Goal: Task Accomplishment & Management: Complete application form

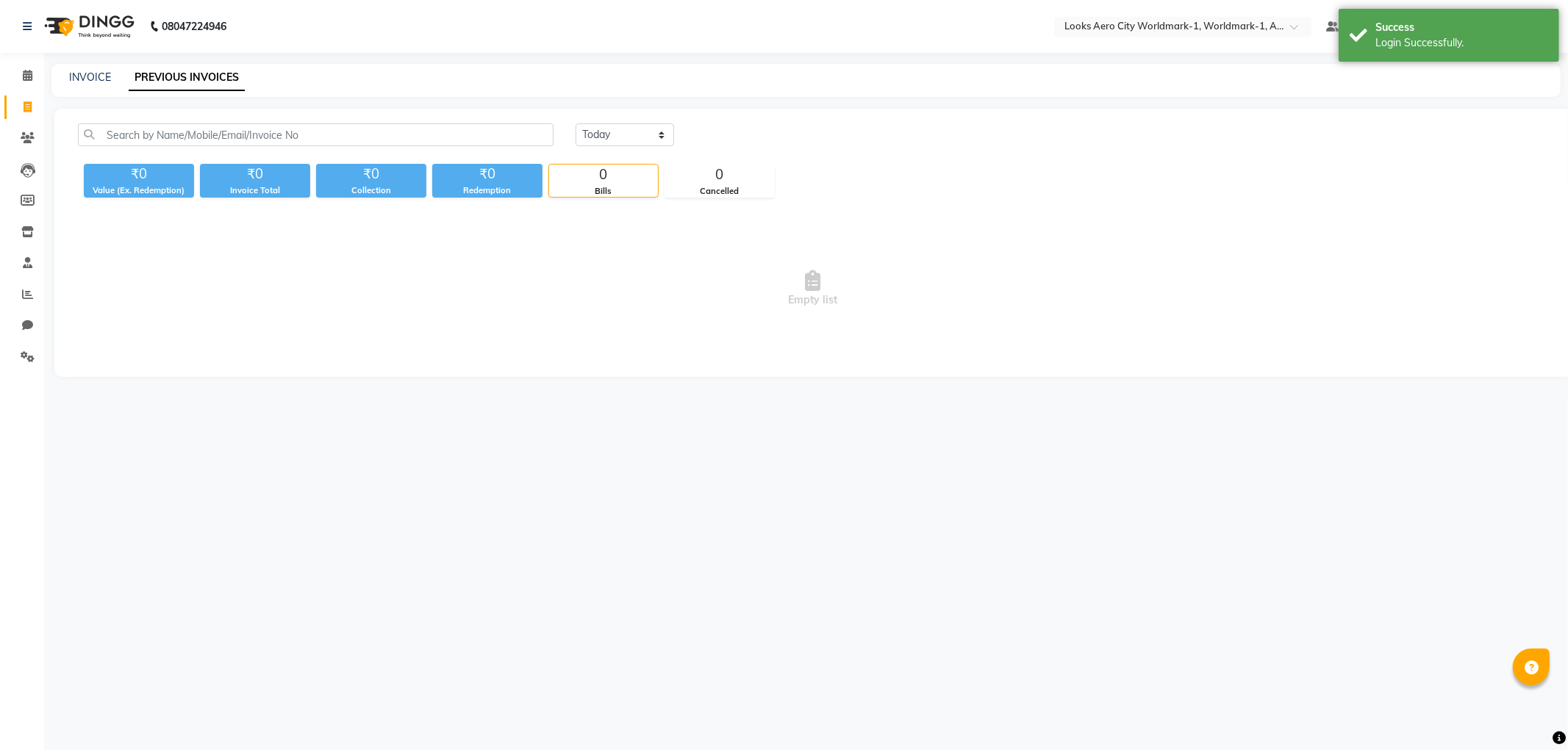
select select "en"
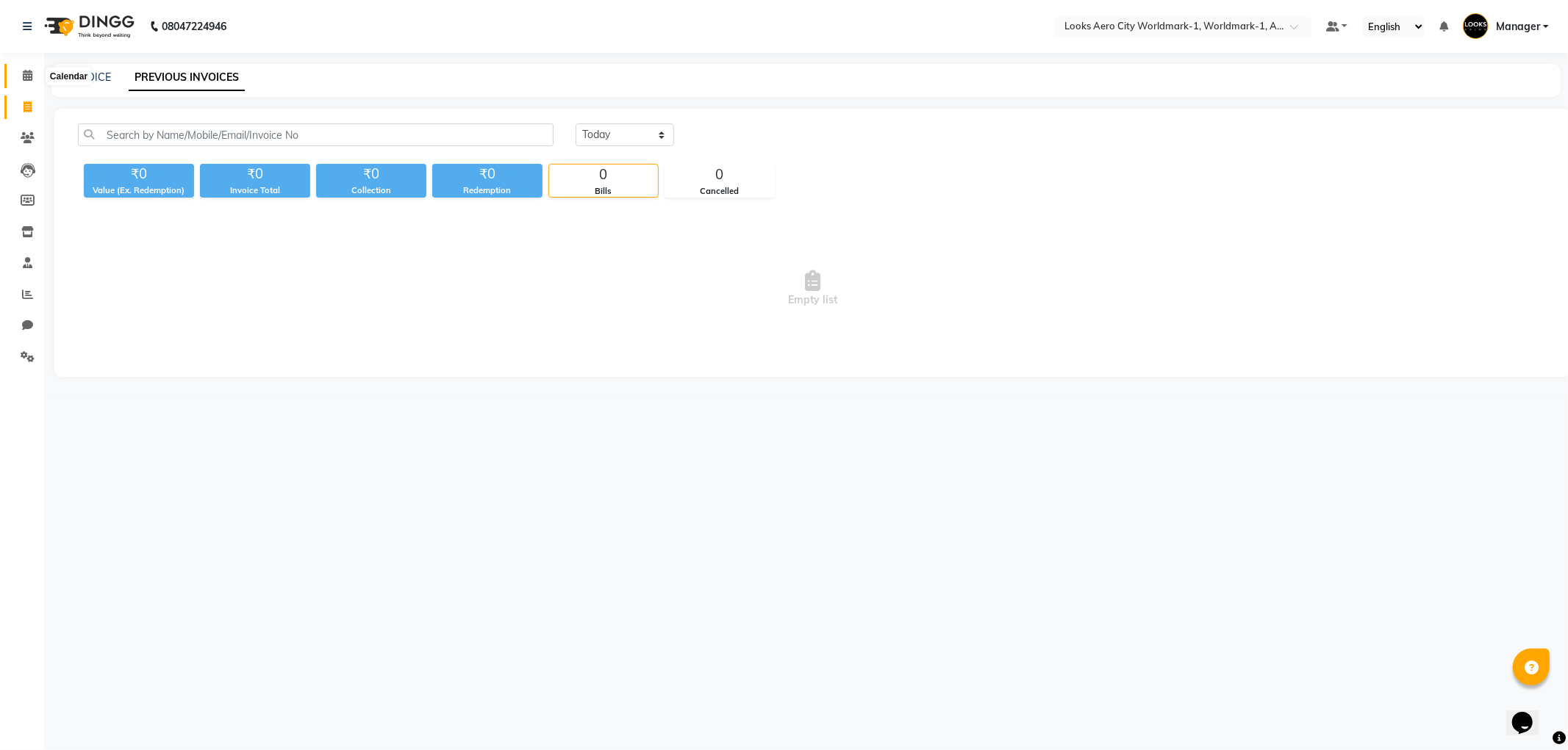
click at [24, 75] on icon at bounding box center [27, 75] width 10 height 11
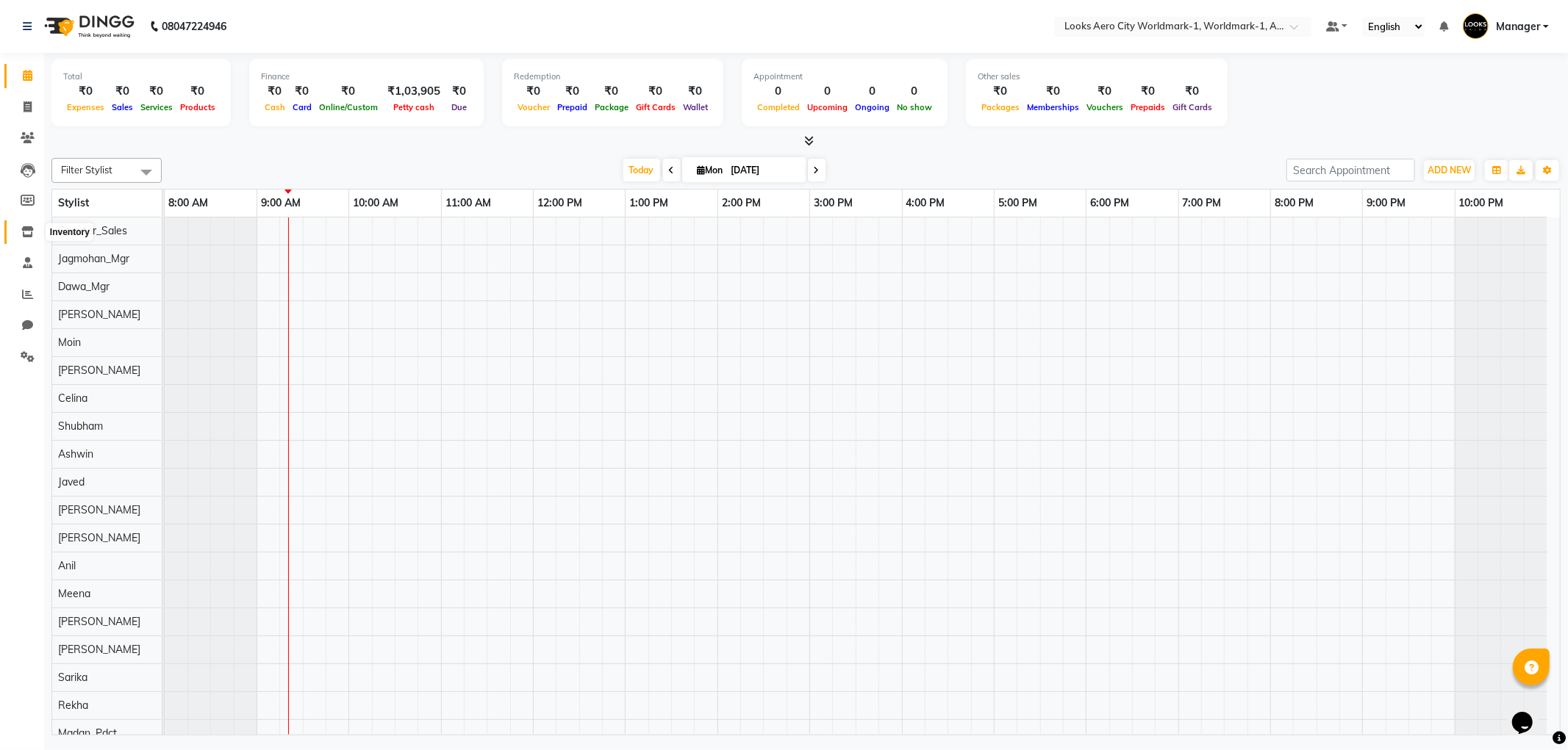
click at [30, 231] on icon at bounding box center [27, 231] width 13 height 11
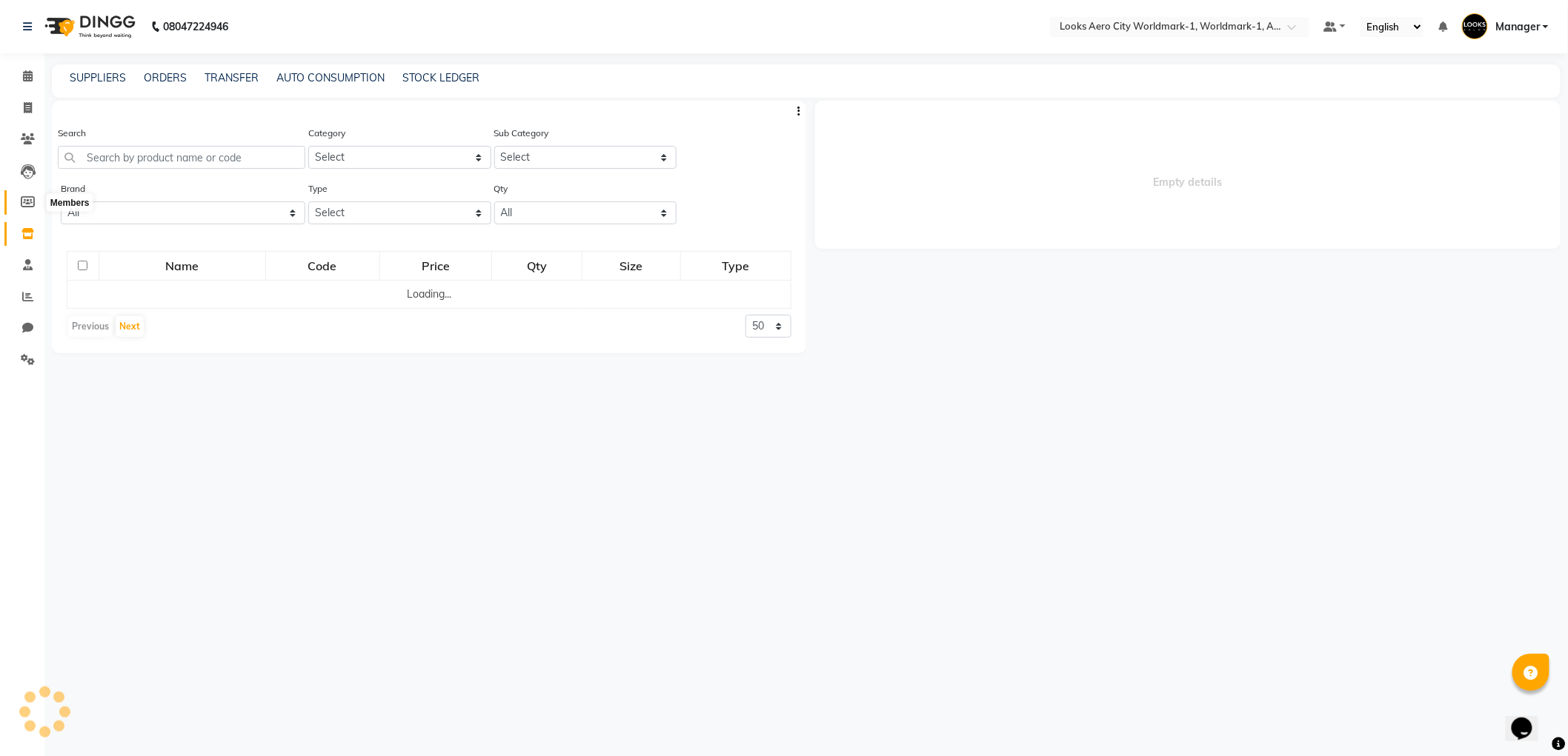
select select
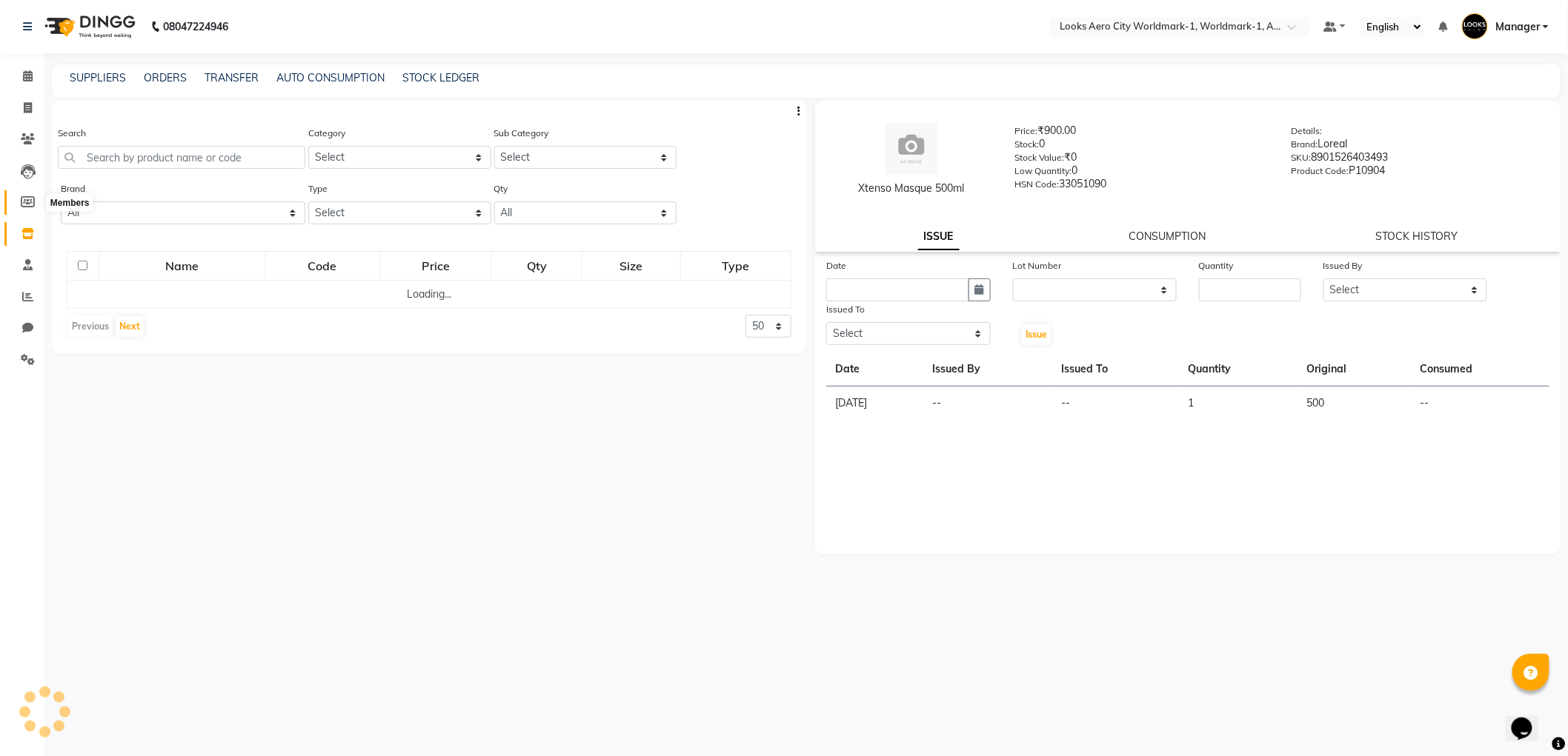
click at [28, 204] on icon at bounding box center [28, 202] width 14 height 11
select select
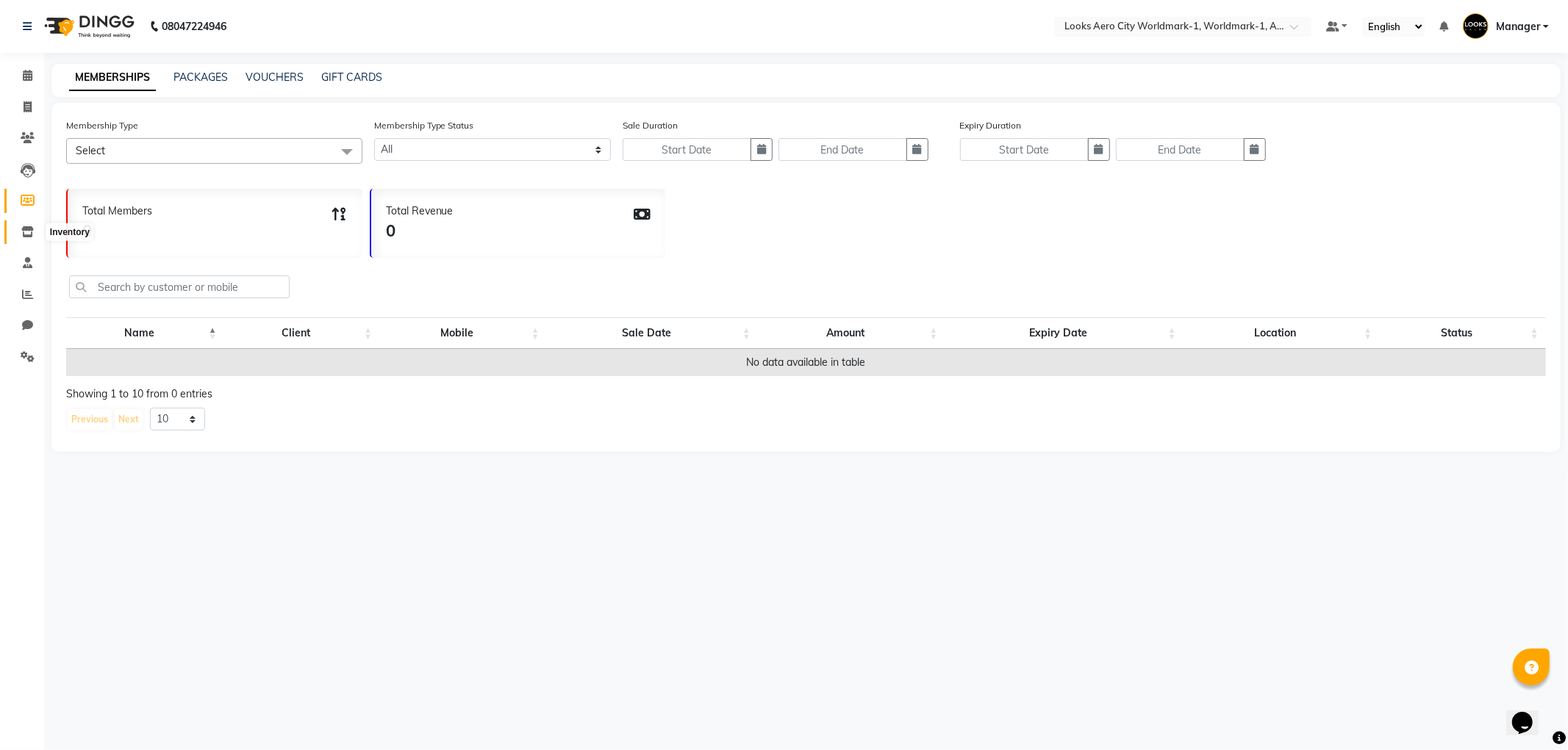
click at [27, 229] on icon at bounding box center [27, 231] width 13 height 11
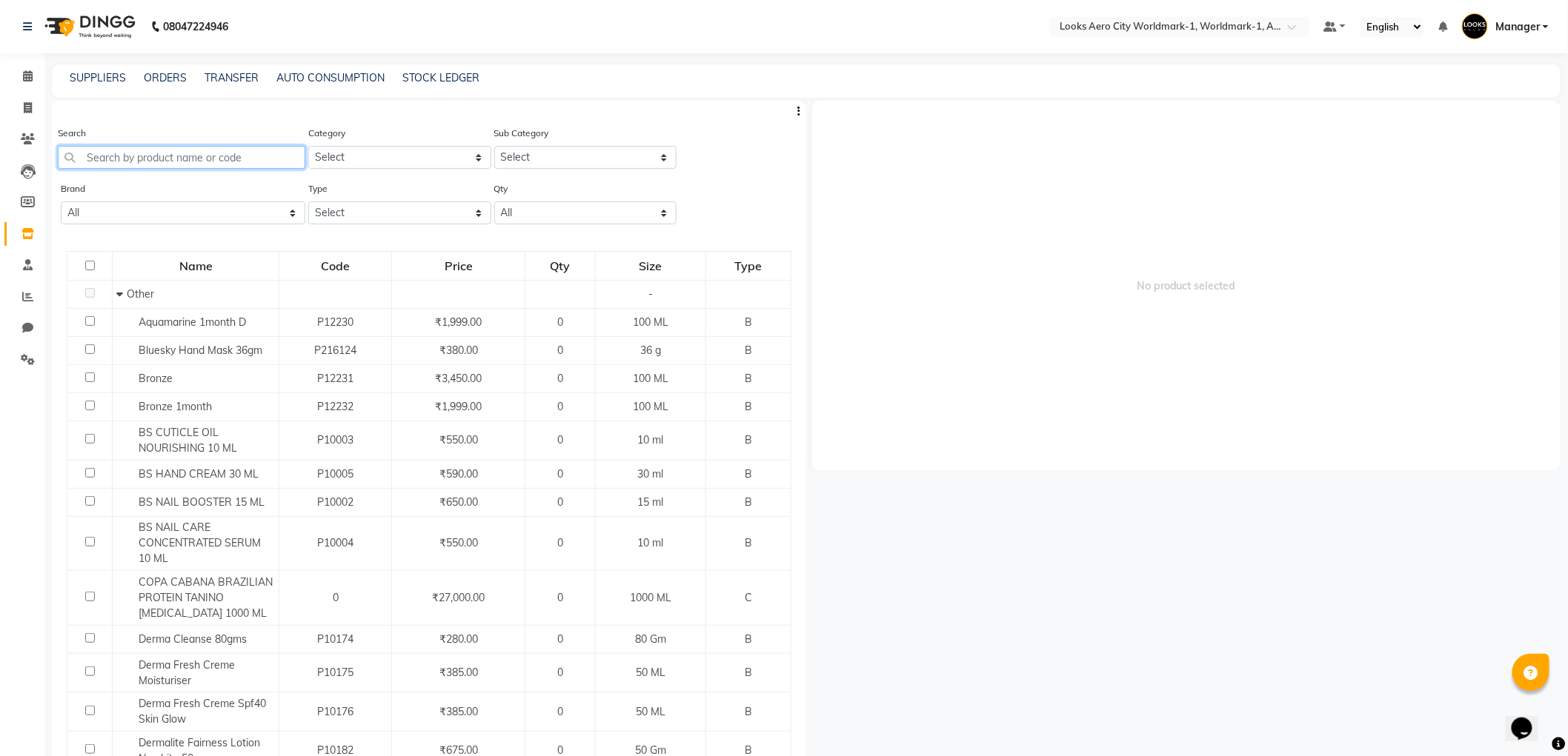
click at [161, 159] on input "text" at bounding box center [182, 157] width 247 height 23
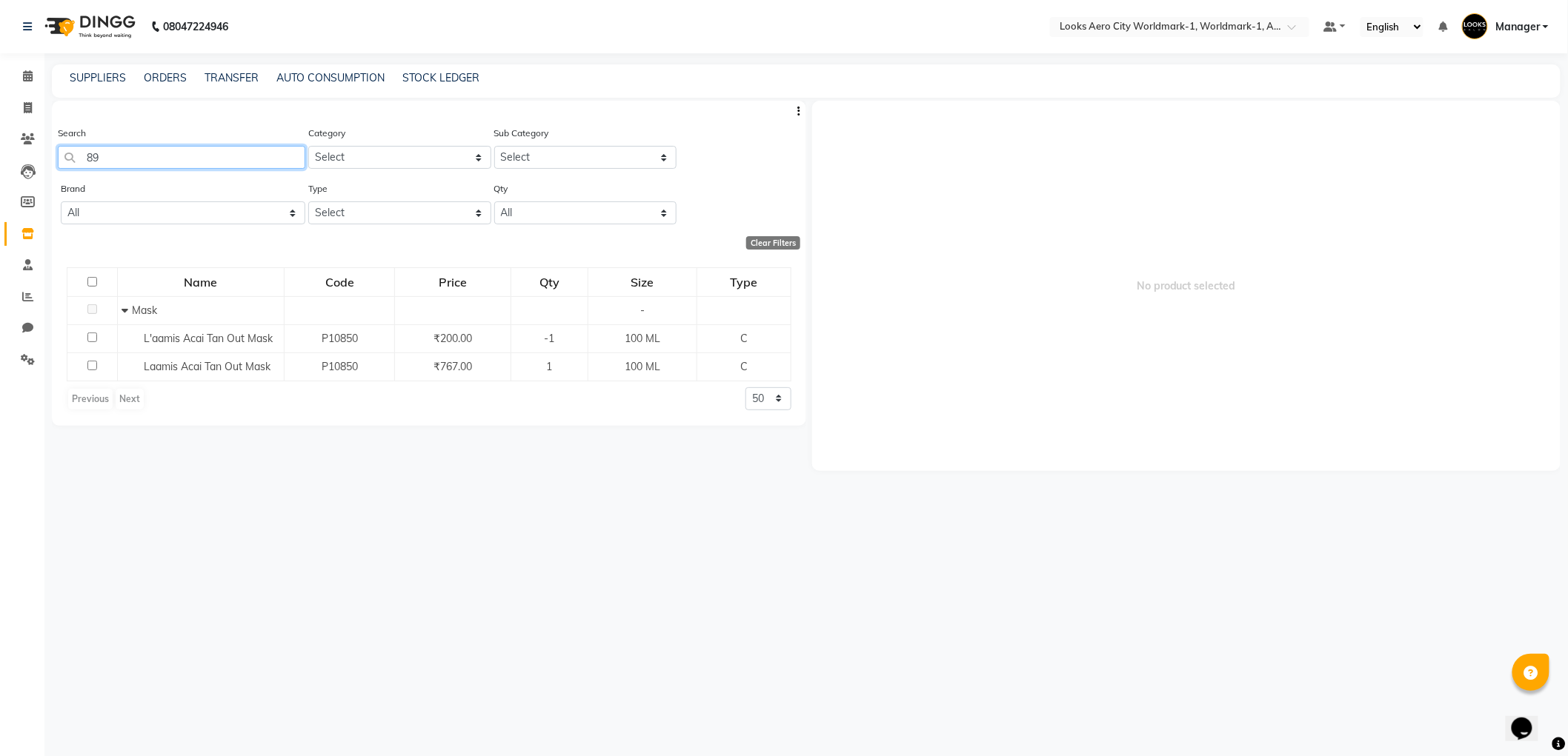
type input "8"
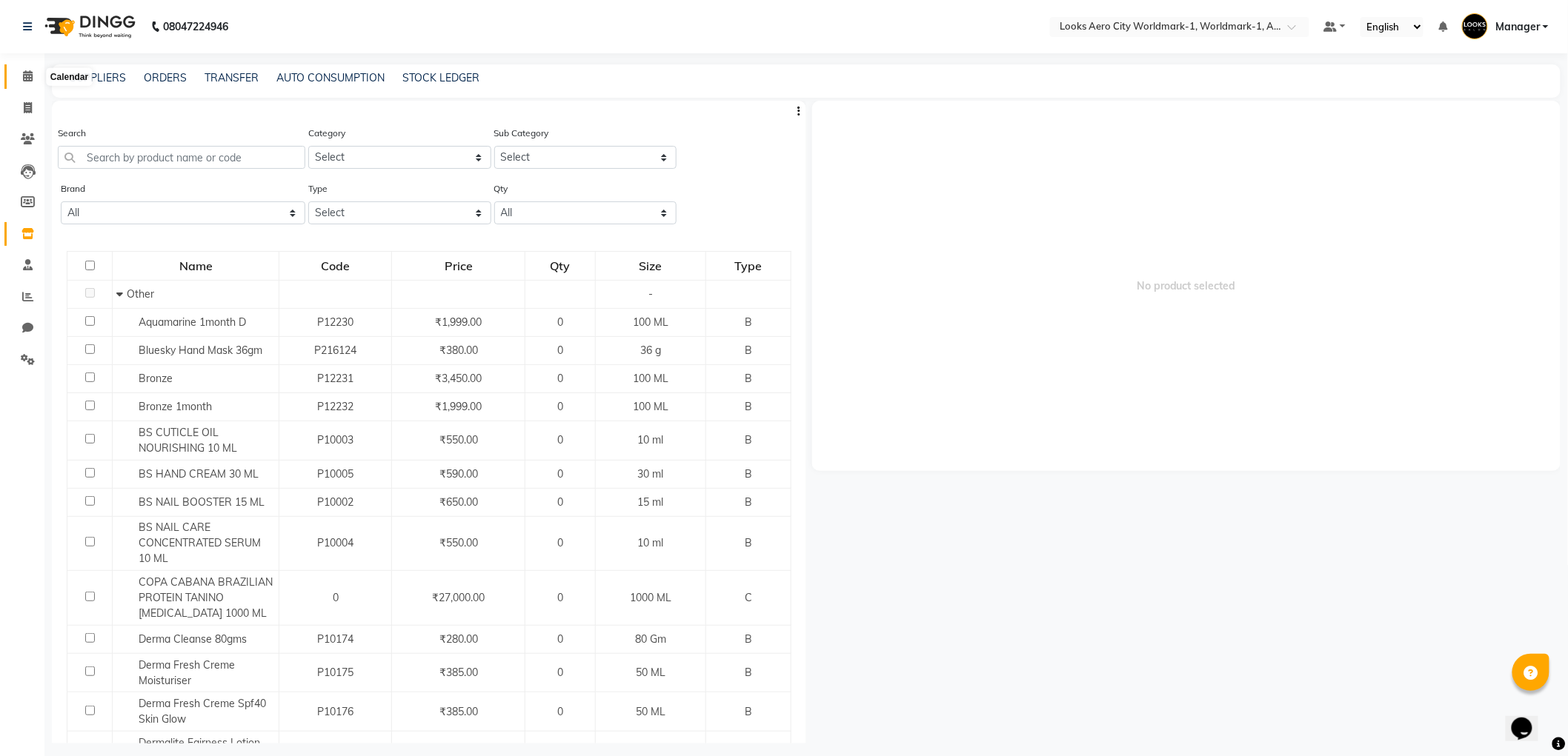
click at [28, 81] on icon at bounding box center [28, 75] width 10 height 11
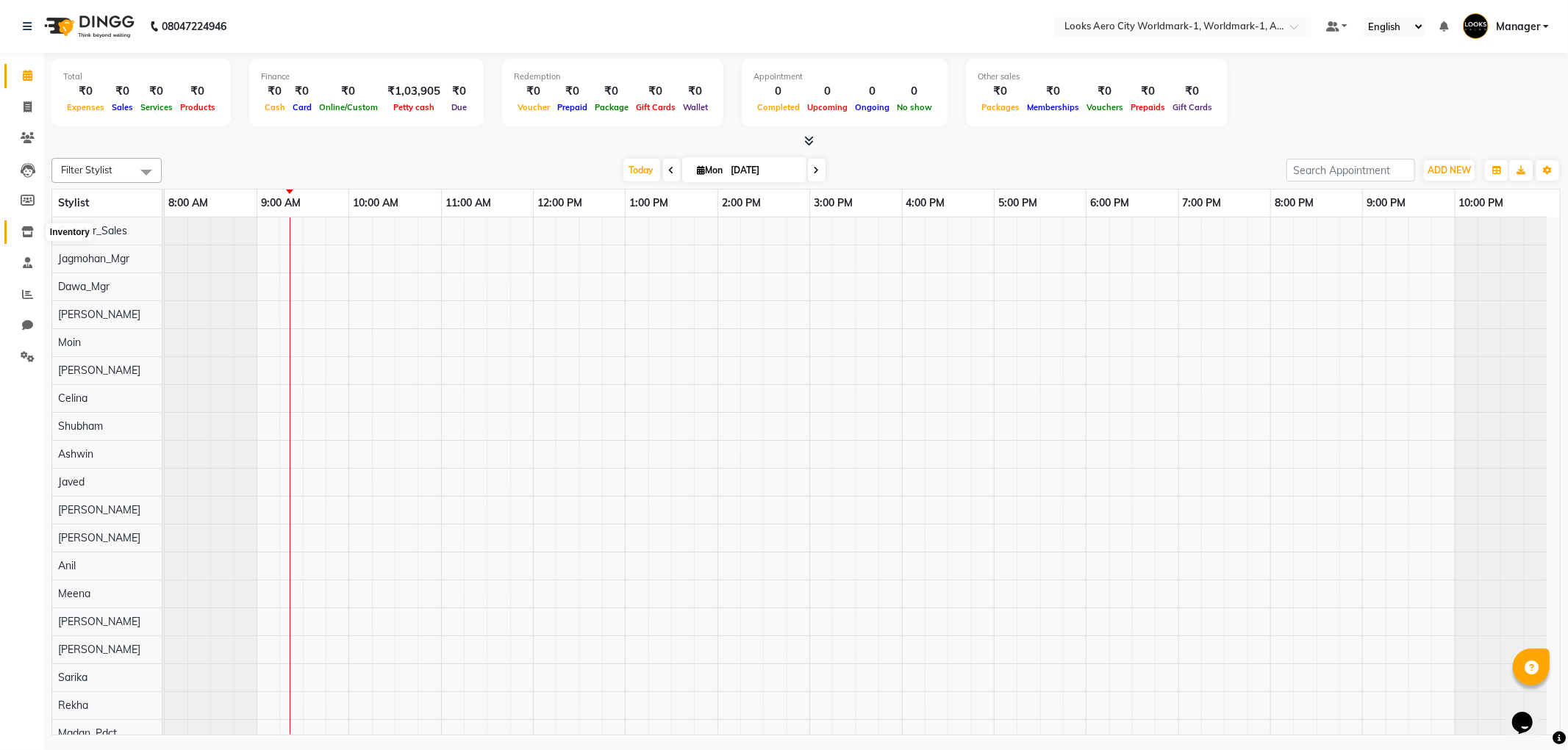
click at [22, 228] on icon at bounding box center [27, 231] width 13 height 11
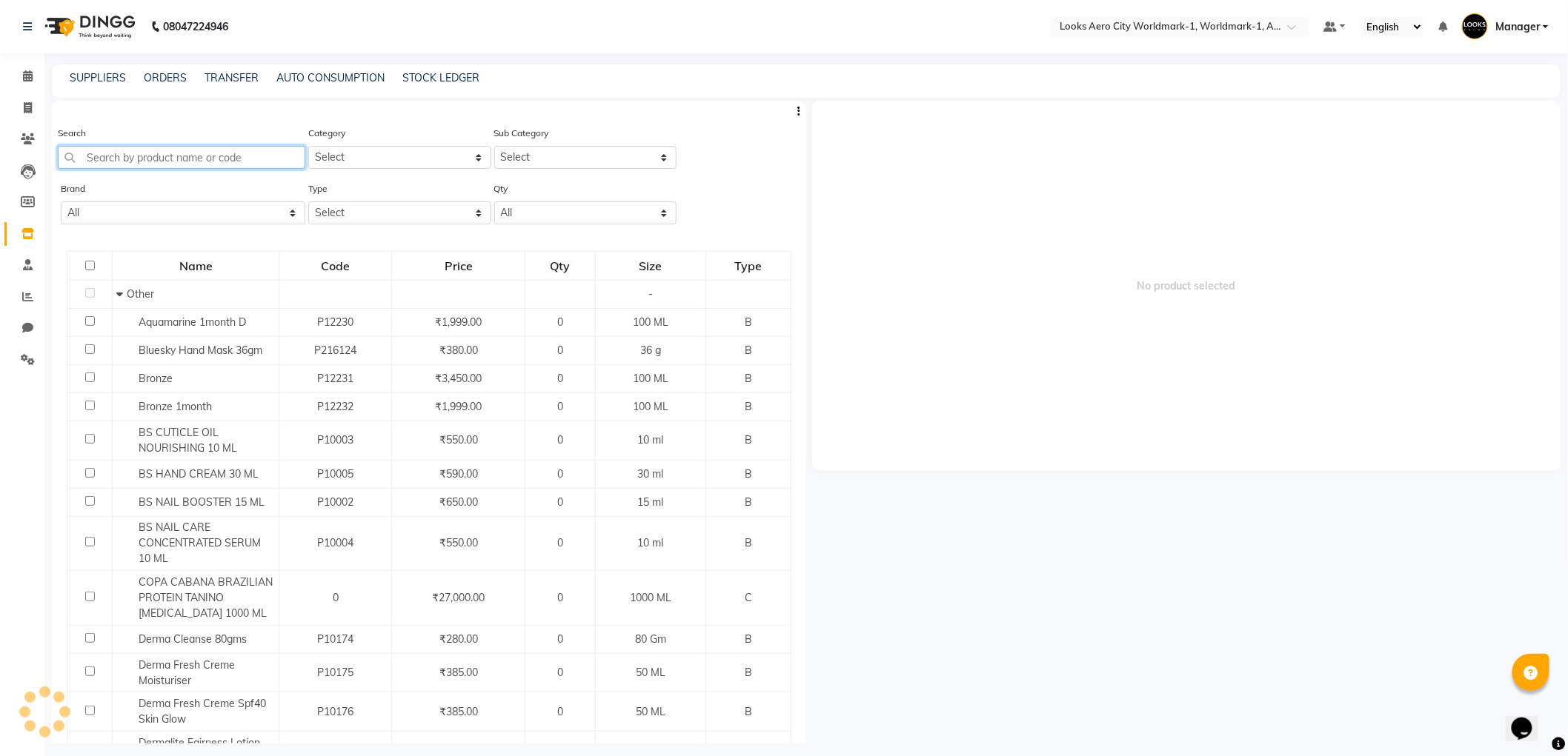
click at [126, 149] on input "text" at bounding box center [182, 157] width 247 height 23
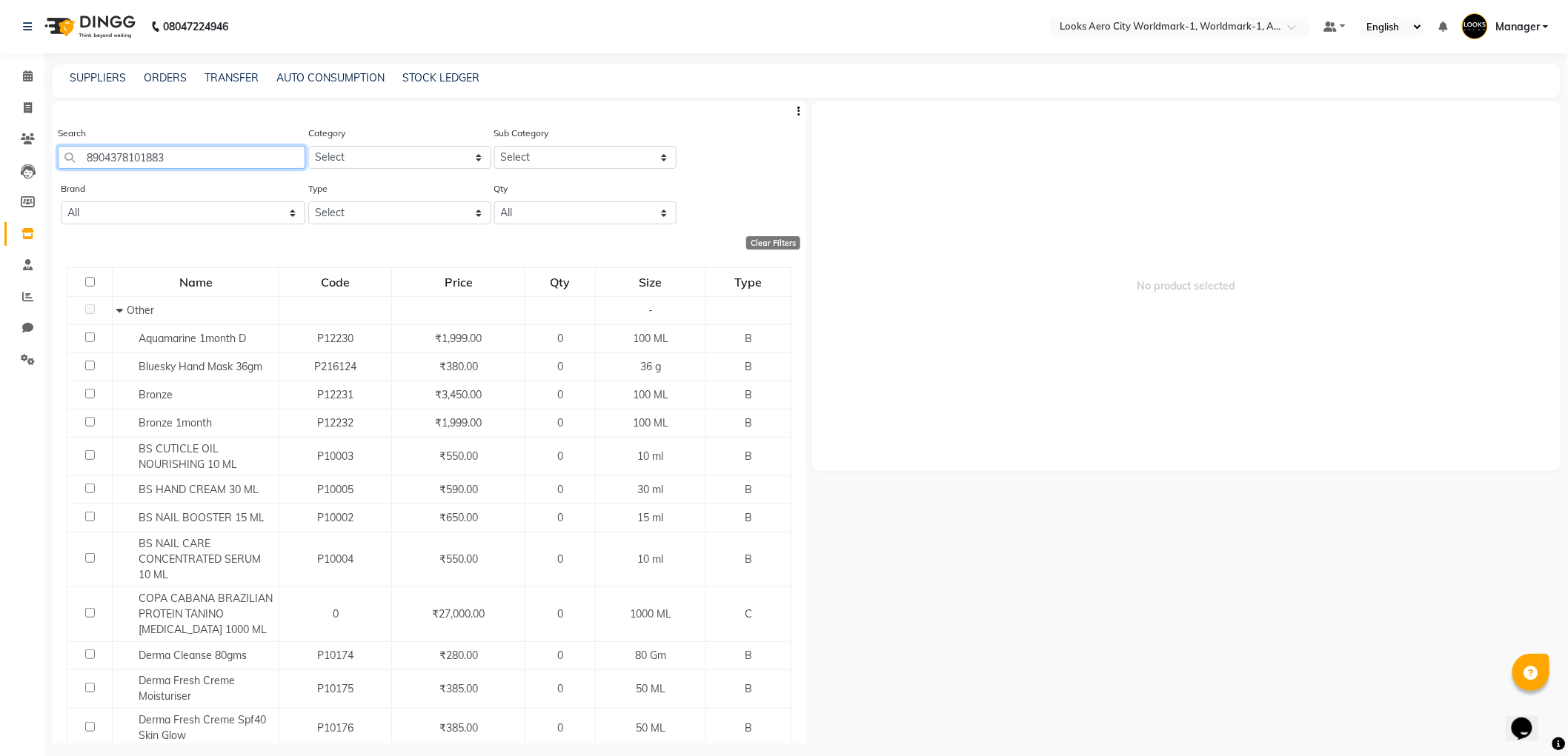
type input "8904378101883"
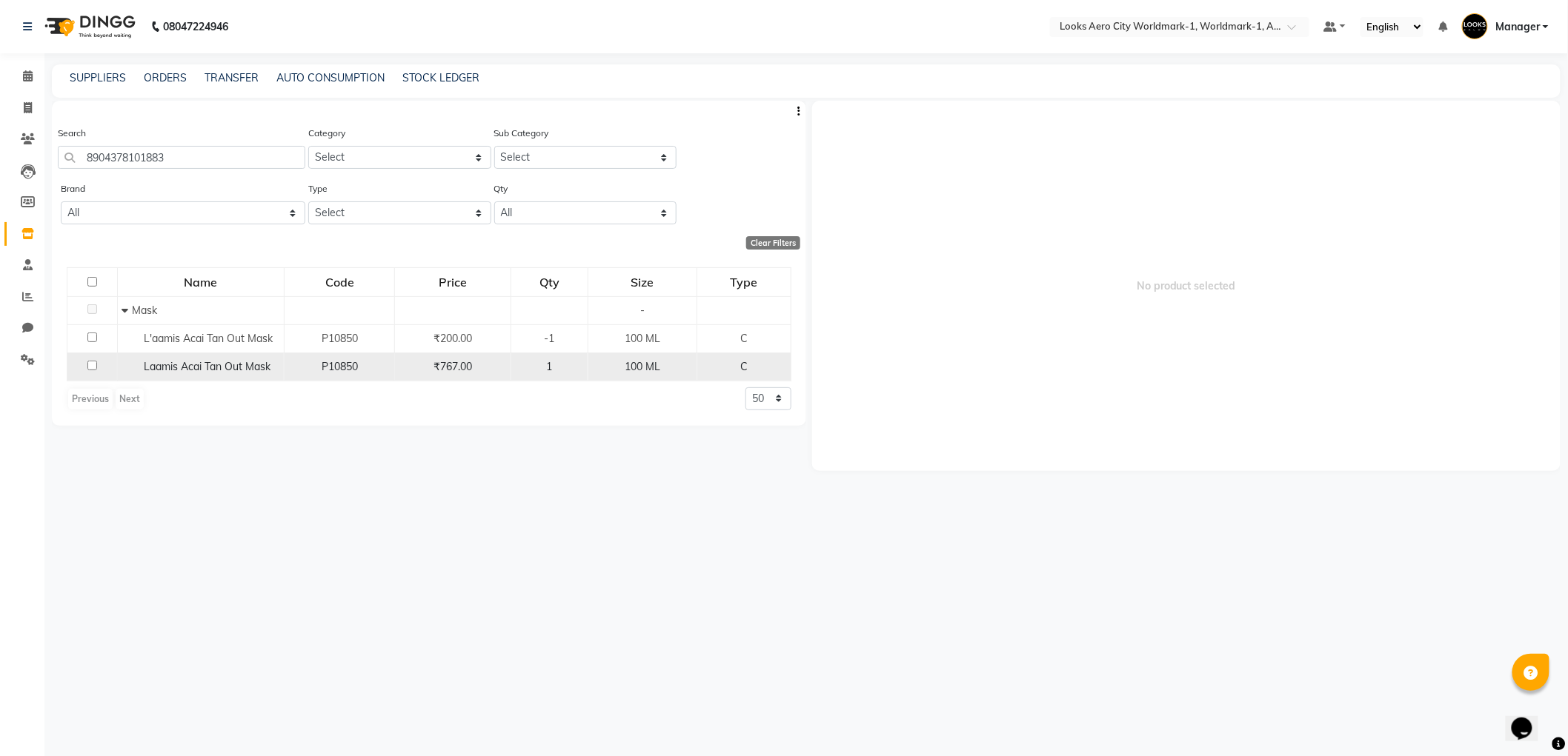
click at [91, 367] on input "checkbox" at bounding box center [92, 365] width 10 height 10
checkbox input "true"
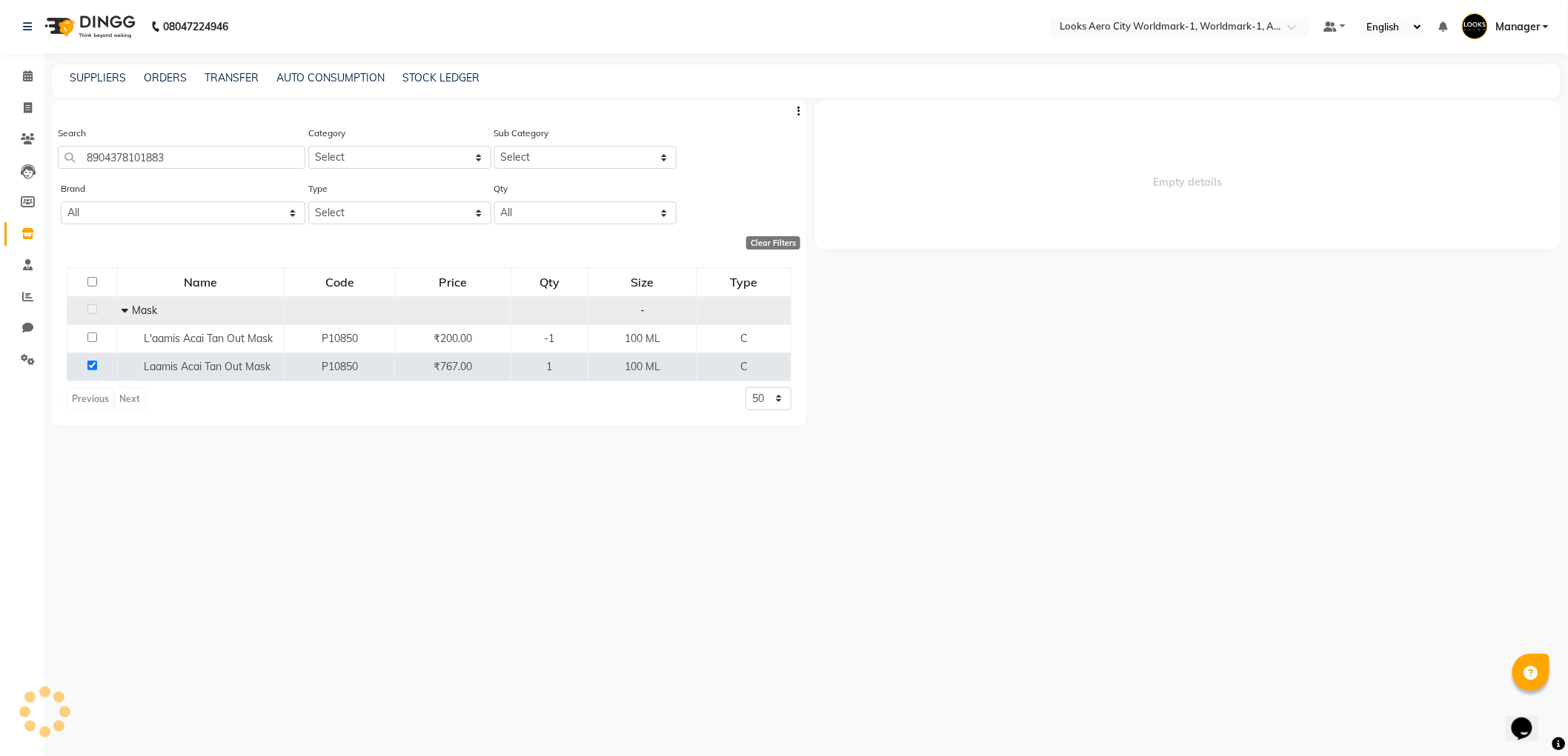
select select
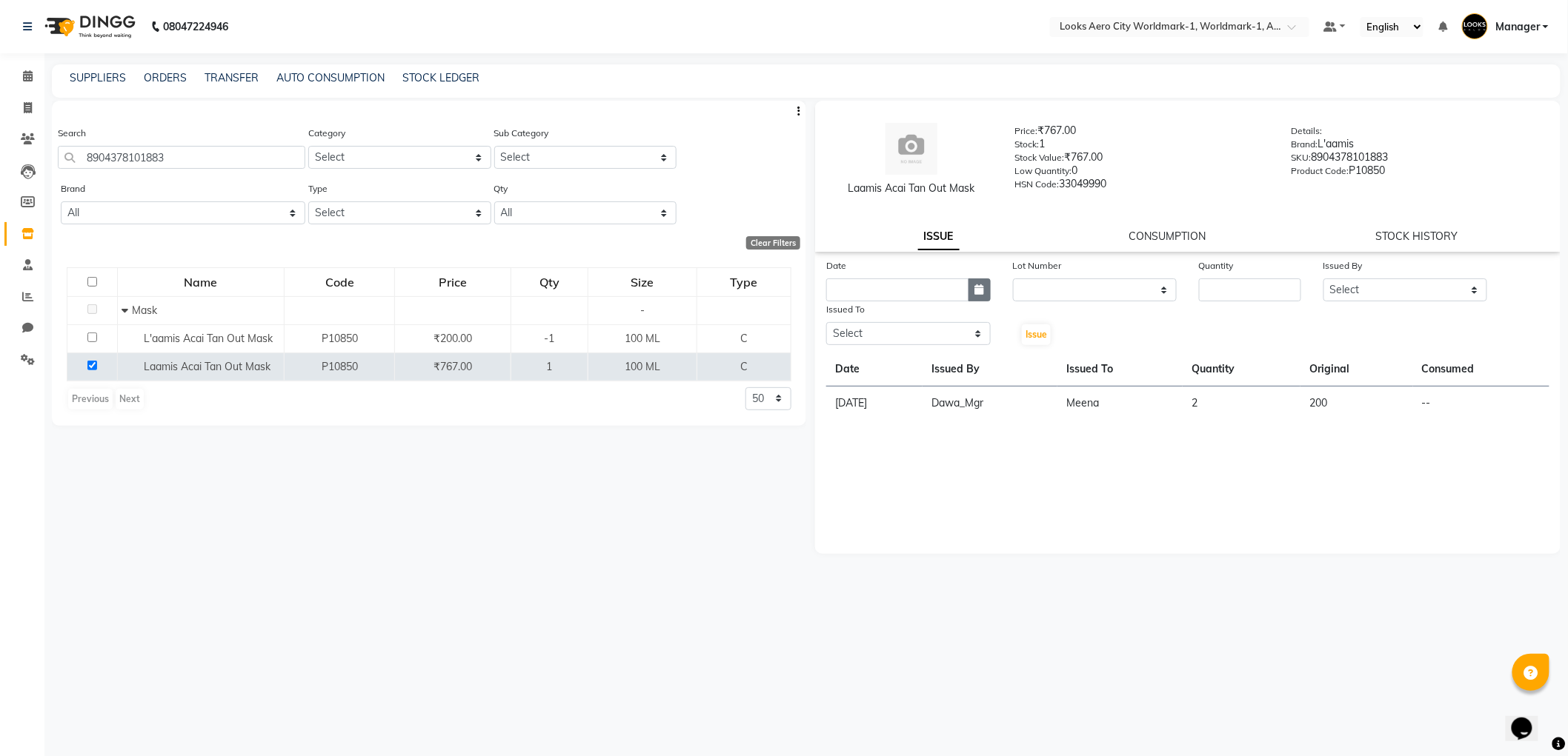
click at [986, 290] on button "button" at bounding box center [980, 290] width 22 height 23
select select "9"
select select "2025"
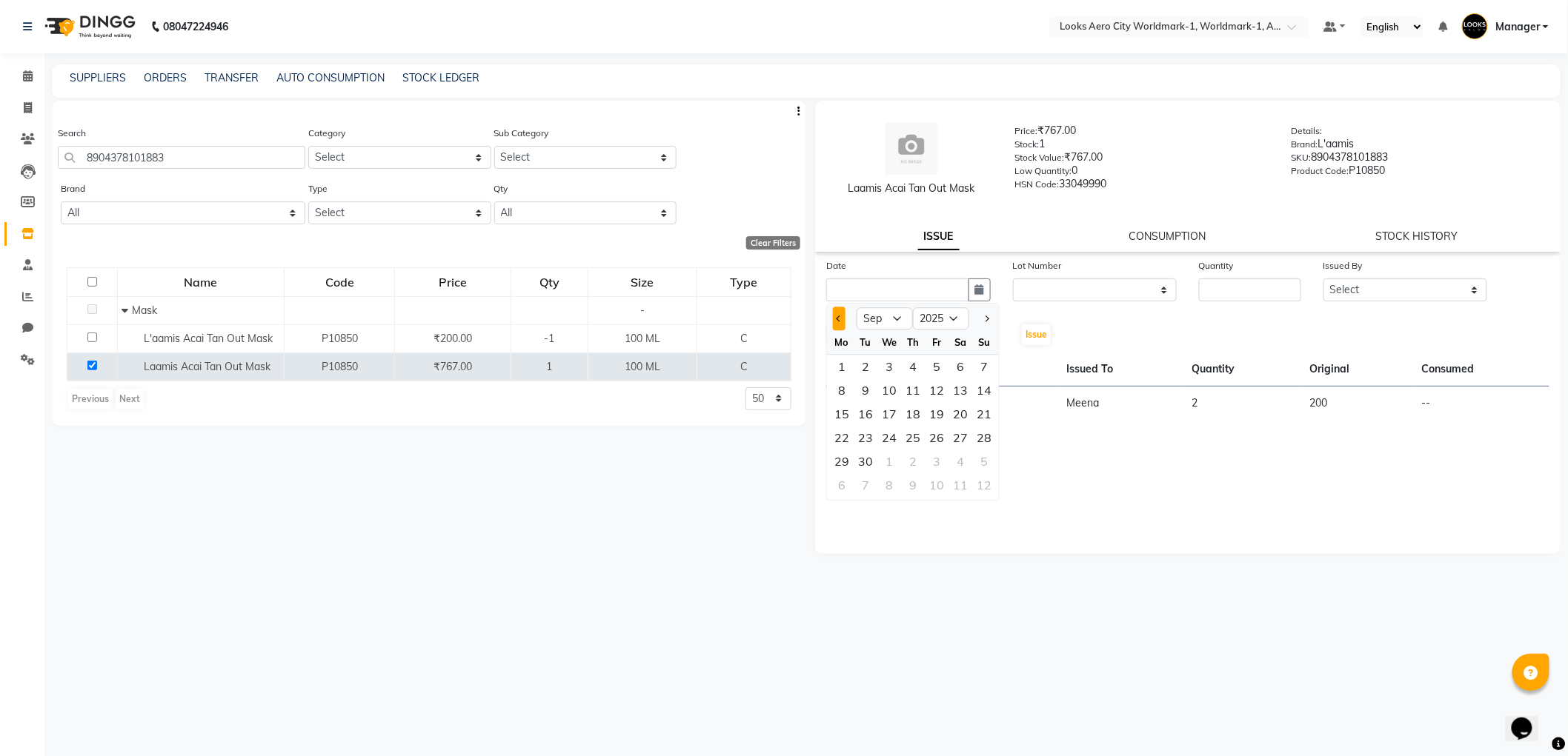
click at [842, 315] on button "Previous month" at bounding box center [839, 319] width 13 height 24
select select "8"
click at [983, 460] on div "31" at bounding box center [984, 462] width 24 height 24
type input "[DATE]"
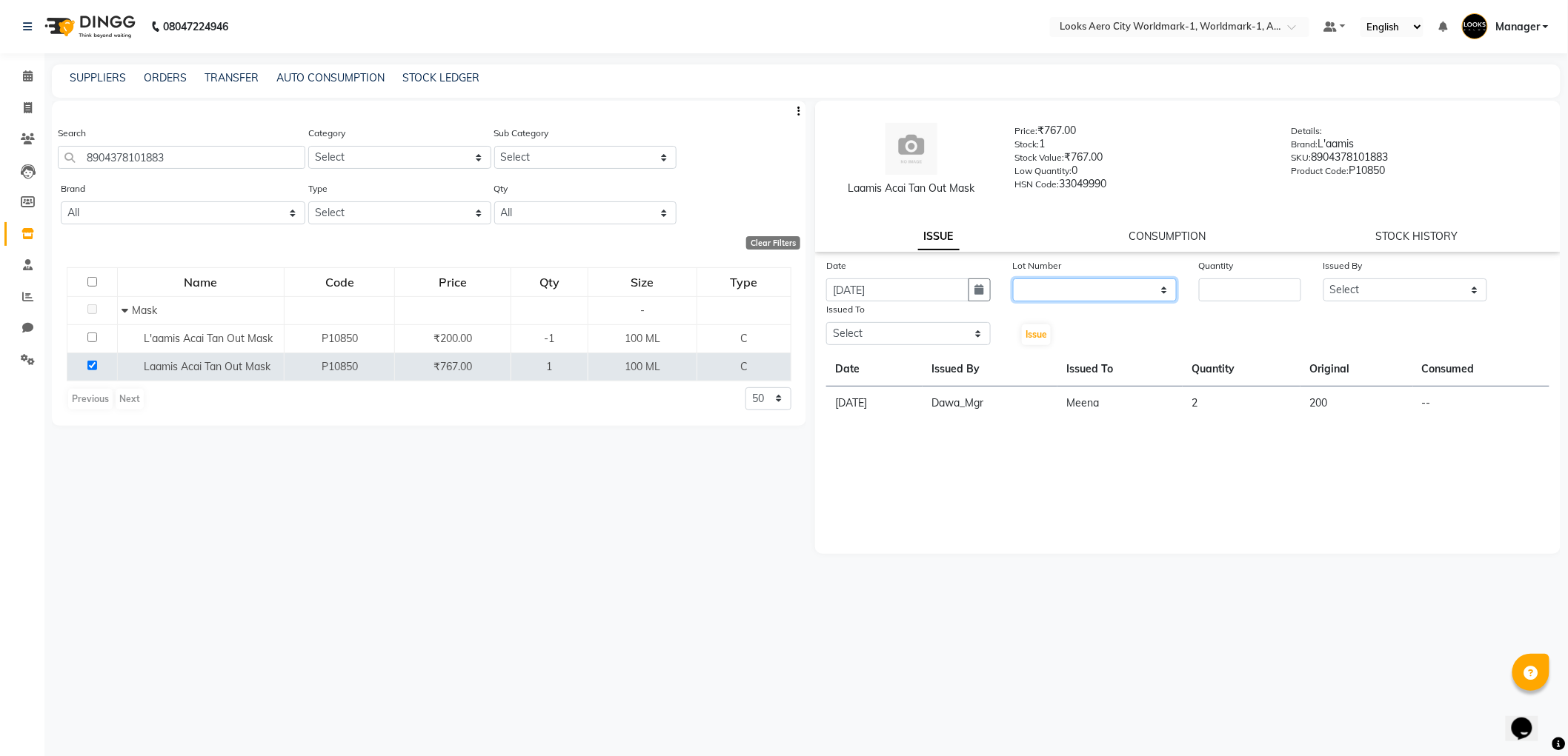
click at [1164, 289] on select "None" at bounding box center [1095, 290] width 165 height 23
select select "0: null"
click at [1013, 279] on select "None" at bounding box center [1095, 290] width 165 height 23
click at [1283, 285] on input "number" at bounding box center [1249, 290] width 102 height 23
type input "01"
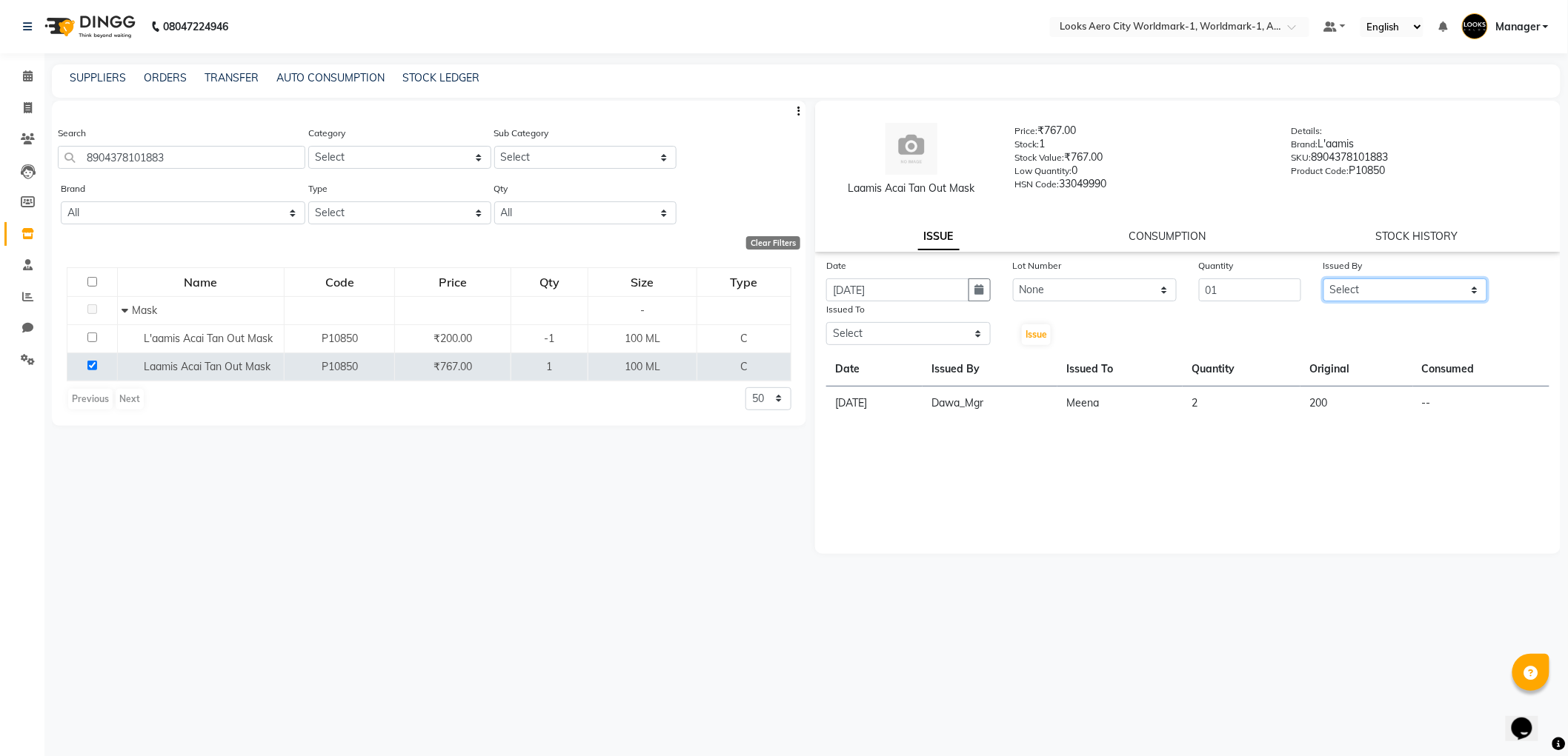
click at [1472, 290] on select "Select Abhishek_Nails [PERSON_NAME] [PERSON_NAME] [PERSON_NAME] [PERSON_NAME] C…" at bounding box center [1405, 290] width 165 height 23
click at [1323, 279] on select "Select Abhishek_Nails [PERSON_NAME] [PERSON_NAME] [PERSON_NAME] [PERSON_NAME] C…" at bounding box center [1405, 290] width 165 height 23
click at [981, 332] on select "Select Abhishek_Nails [PERSON_NAME] [PERSON_NAME] [PERSON_NAME] [PERSON_NAME] C…" at bounding box center [908, 334] width 165 height 23
click at [1476, 290] on select "Select Abhishek_Nails [PERSON_NAME] [PERSON_NAME] [PERSON_NAME] [PERSON_NAME] C…" at bounding box center [1405, 290] width 165 height 23
select select "84452"
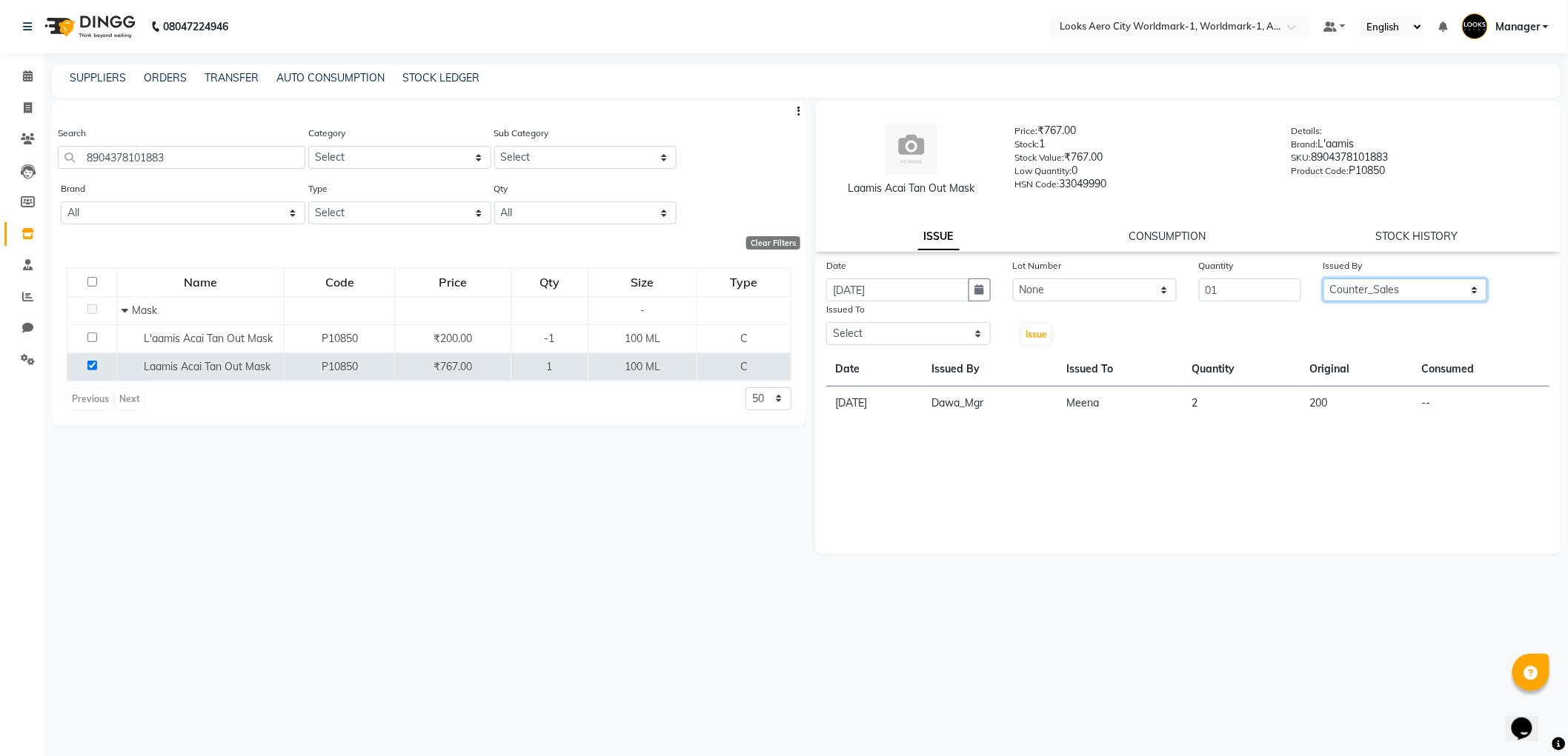
click at [1323, 279] on select "Select Abhishek_Nails [PERSON_NAME] [PERSON_NAME] [PERSON_NAME] [PERSON_NAME] C…" at bounding box center [1405, 290] width 165 height 23
click at [978, 338] on select "Select Abhishek_Nails [PERSON_NAME] [PERSON_NAME] [PERSON_NAME] [PERSON_NAME] C…" at bounding box center [908, 334] width 165 height 23
select select "84545"
click at [826, 323] on select "Select Abhishek_Nails [PERSON_NAME] [PERSON_NAME] [PERSON_NAME] [PERSON_NAME] C…" at bounding box center [908, 334] width 165 height 23
click at [1040, 342] on button "Issue" at bounding box center [1036, 335] width 29 height 21
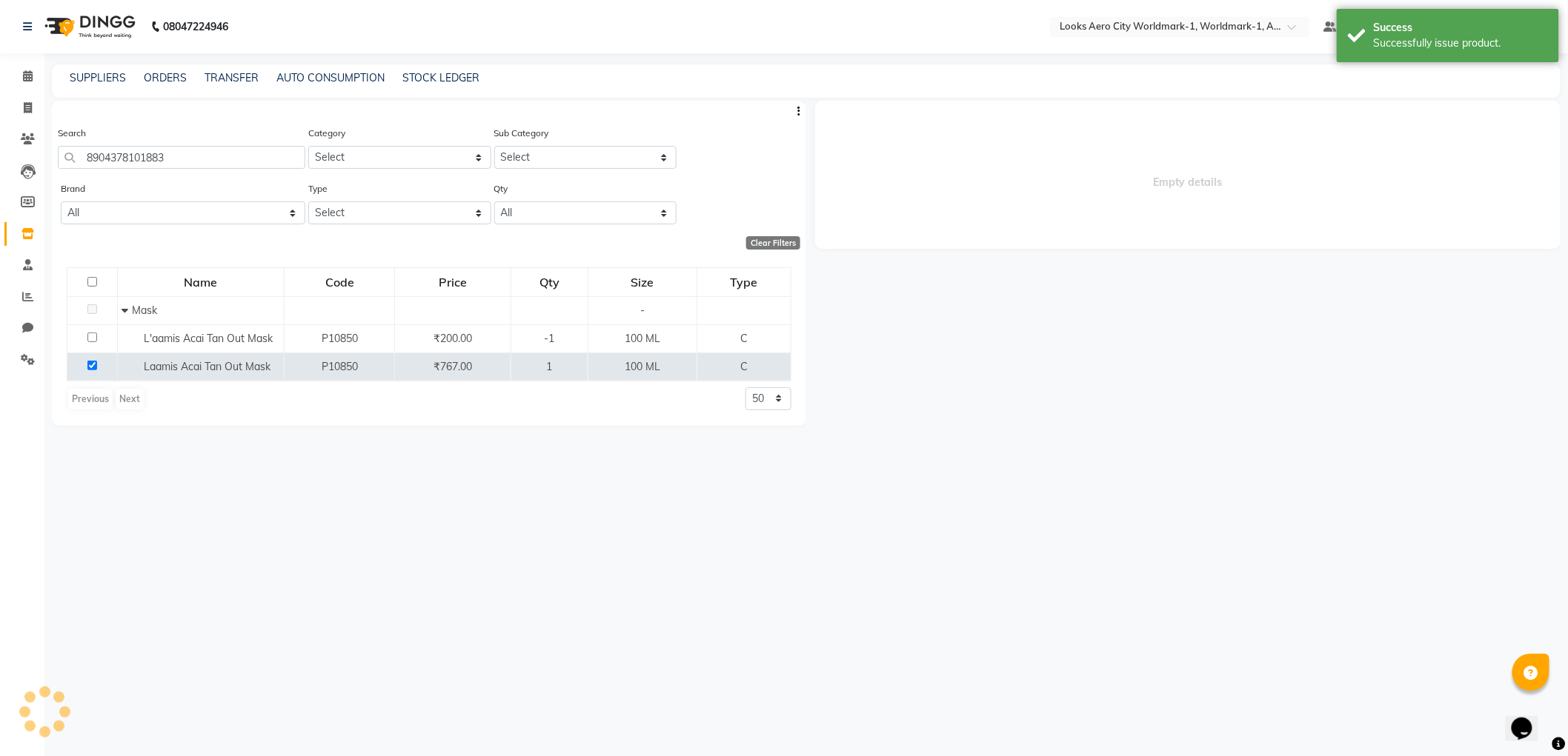
select select
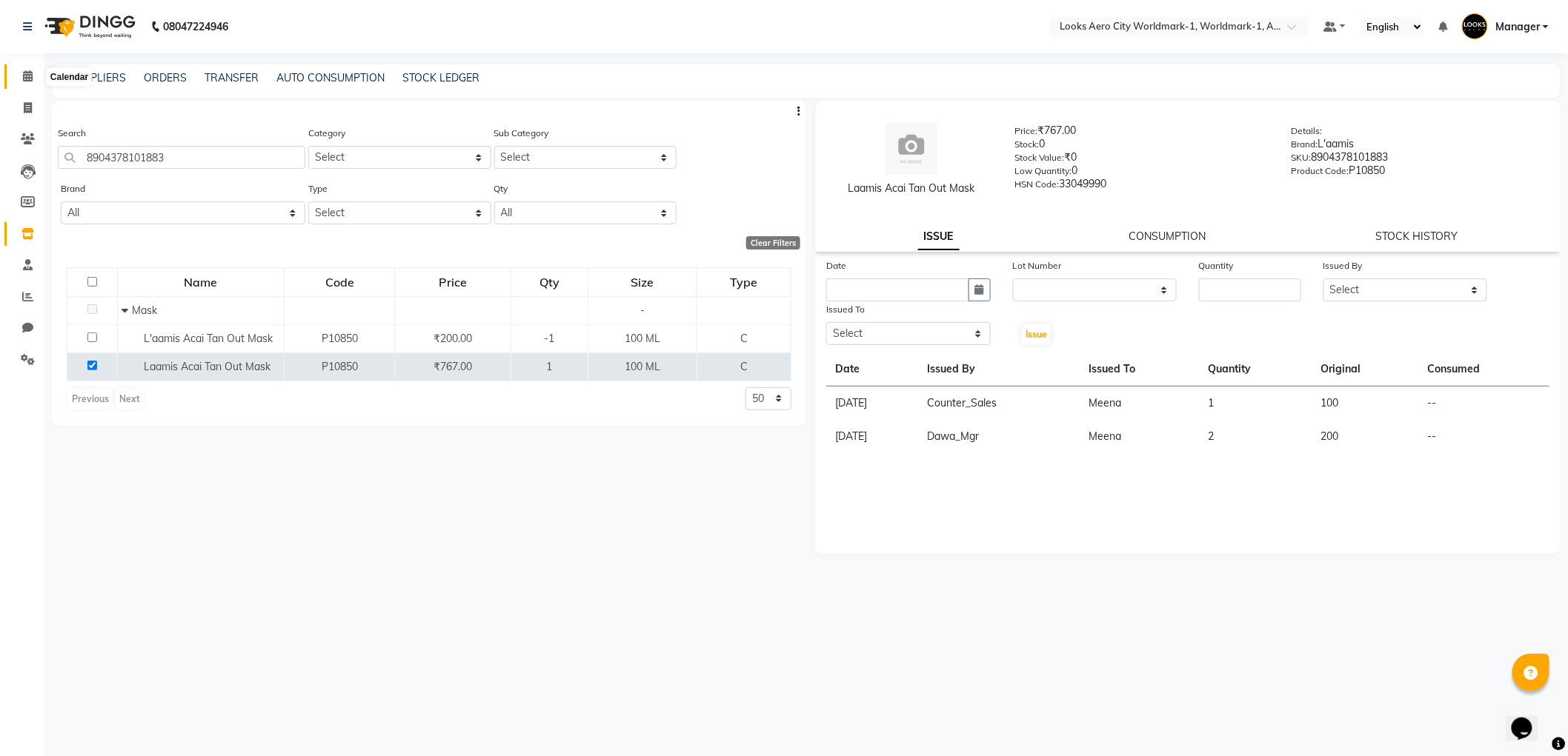
click at [28, 81] on icon at bounding box center [28, 75] width 10 height 11
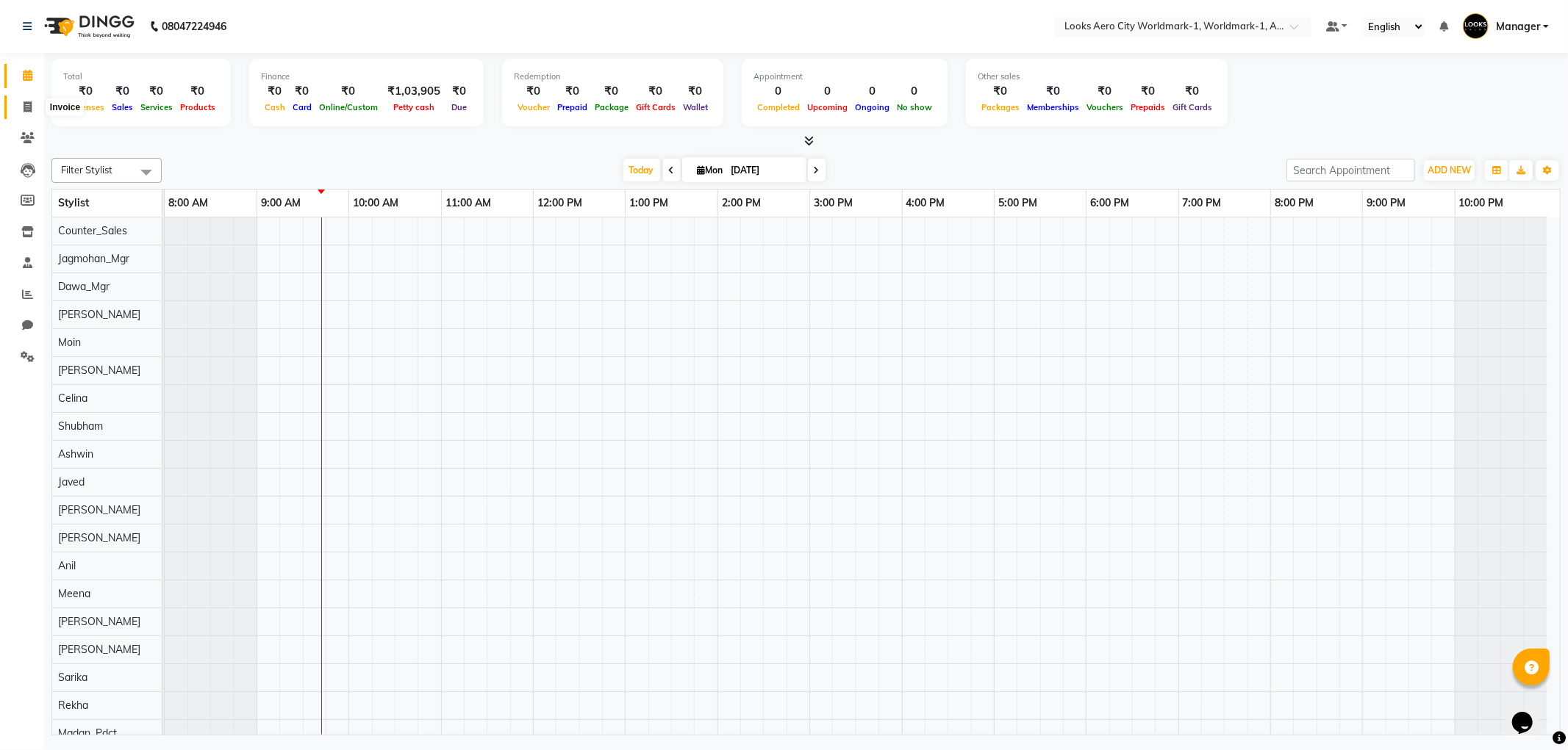
click at [28, 106] on icon at bounding box center [27, 106] width 8 height 11
select select "service"
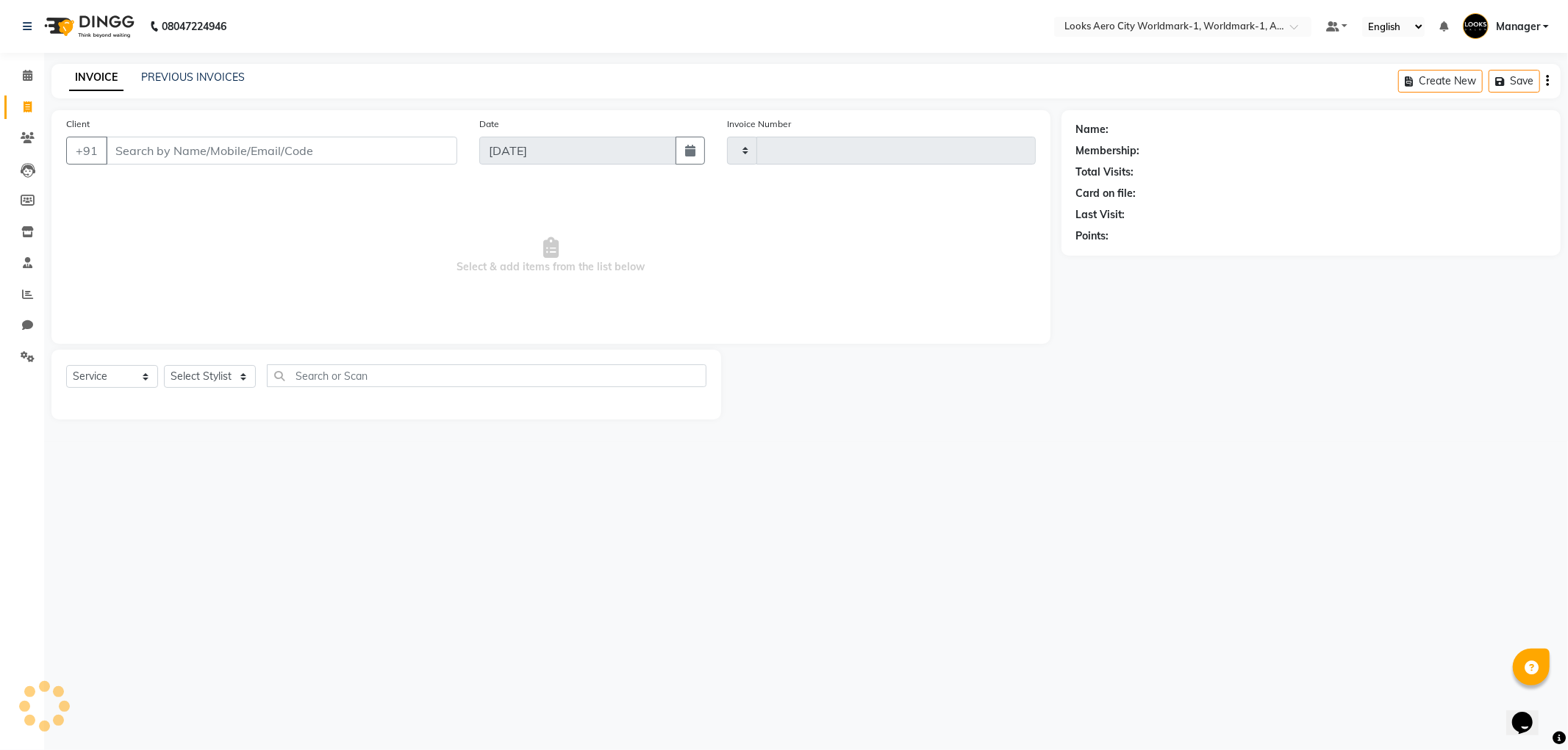
click at [217, 149] on input "Client" at bounding box center [281, 151] width 351 height 28
type input "e"
type input "7049"
select select "8573"
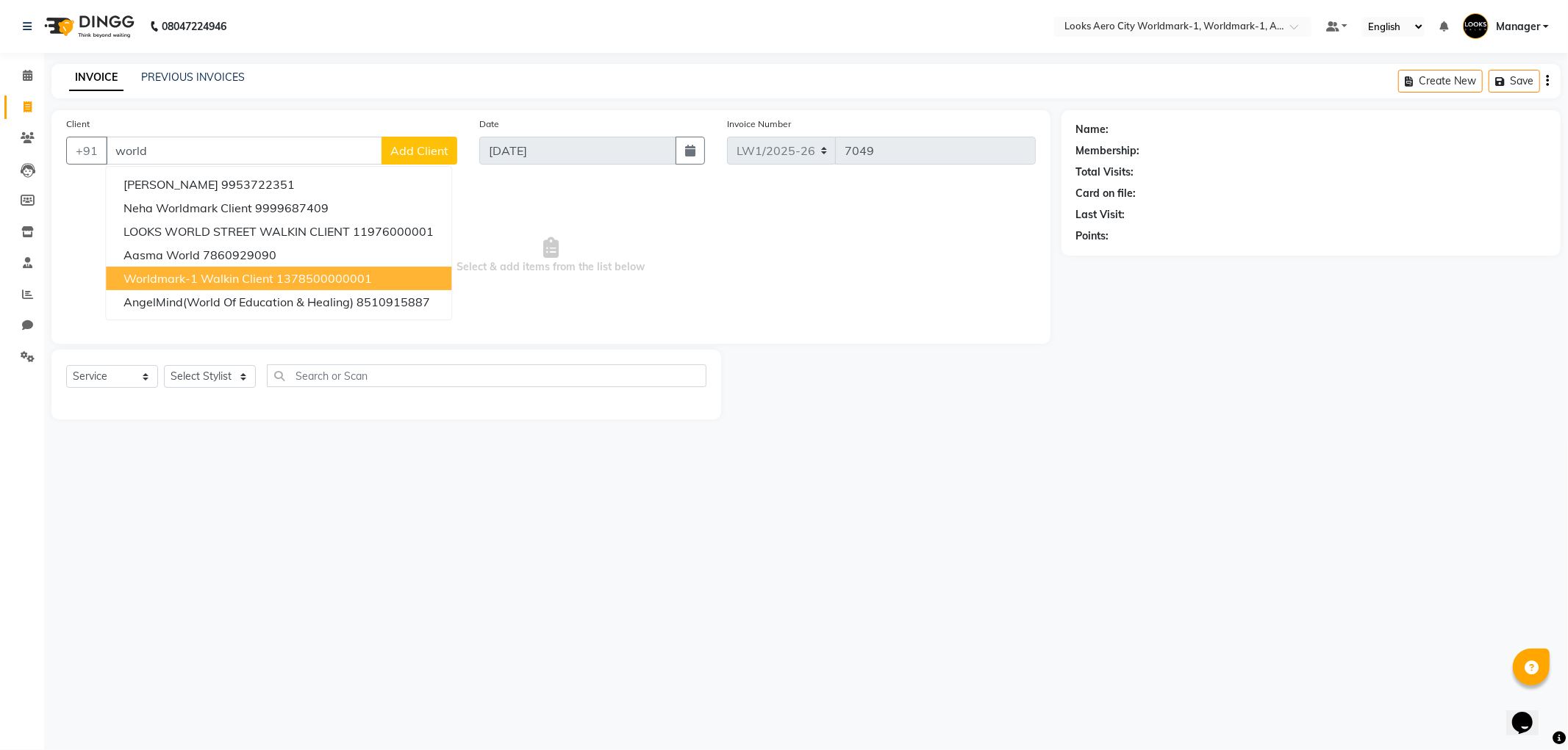
click at [232, 279] on span "Worldmark-1 Walkin Client" at bounding box center [198, 279] width 150 height 15
type input "1378500000001"
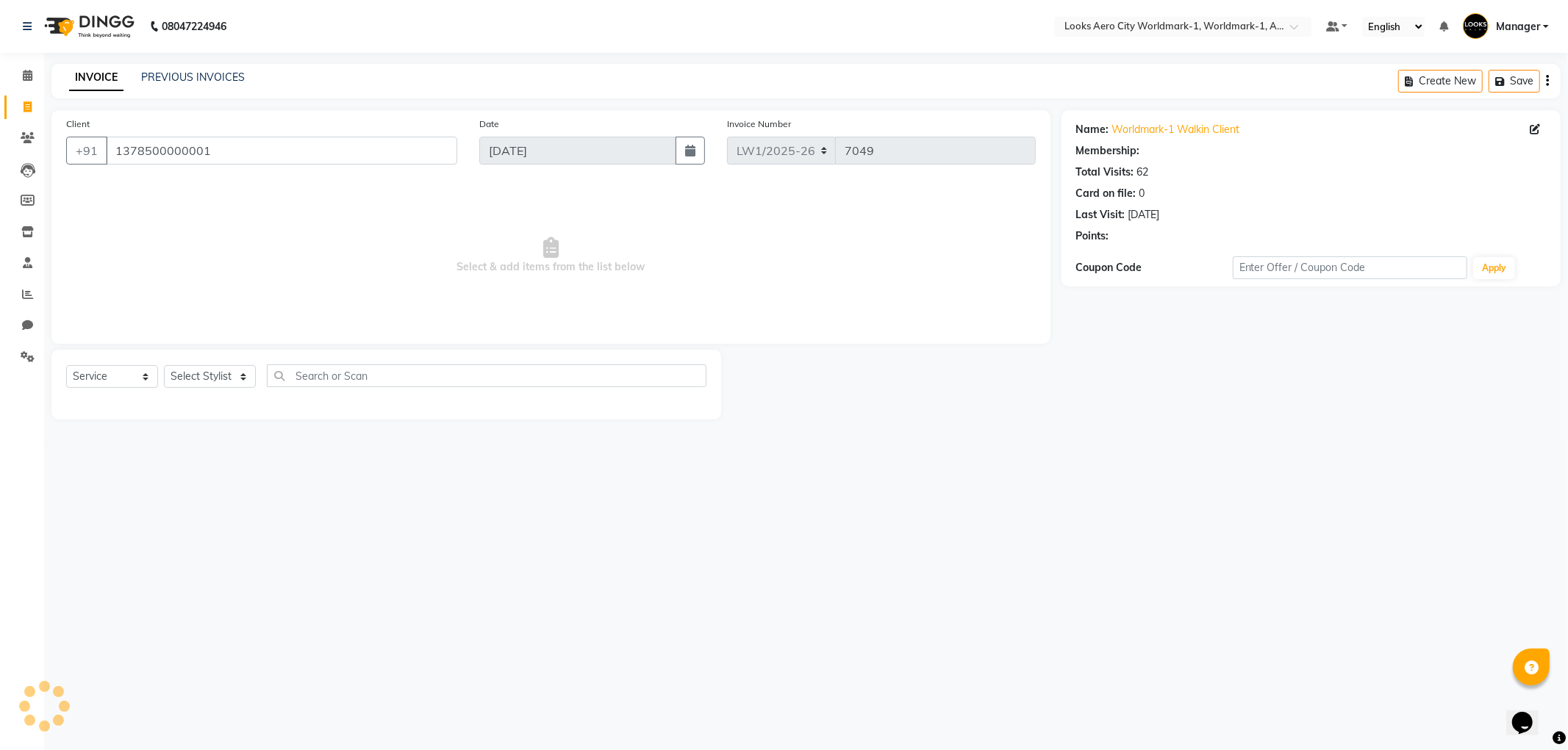
select select "1: Object"
click at [245, 376] on select "Select Stylist [PERSON_NAME] [PERSON_NAME] [PERSON_NAME] [PERSON_NAME] Counter_…" at bounding box center [210, 376] width 92 height 23
select select "84542"
click at [164, 366] on select "Select Stylist [PERSON_NAME] [PERSON_NAME] [PERSON_NAME] [PERSON_NAME] Counter_…" at bounding box center [210, 376] width 92 height 23
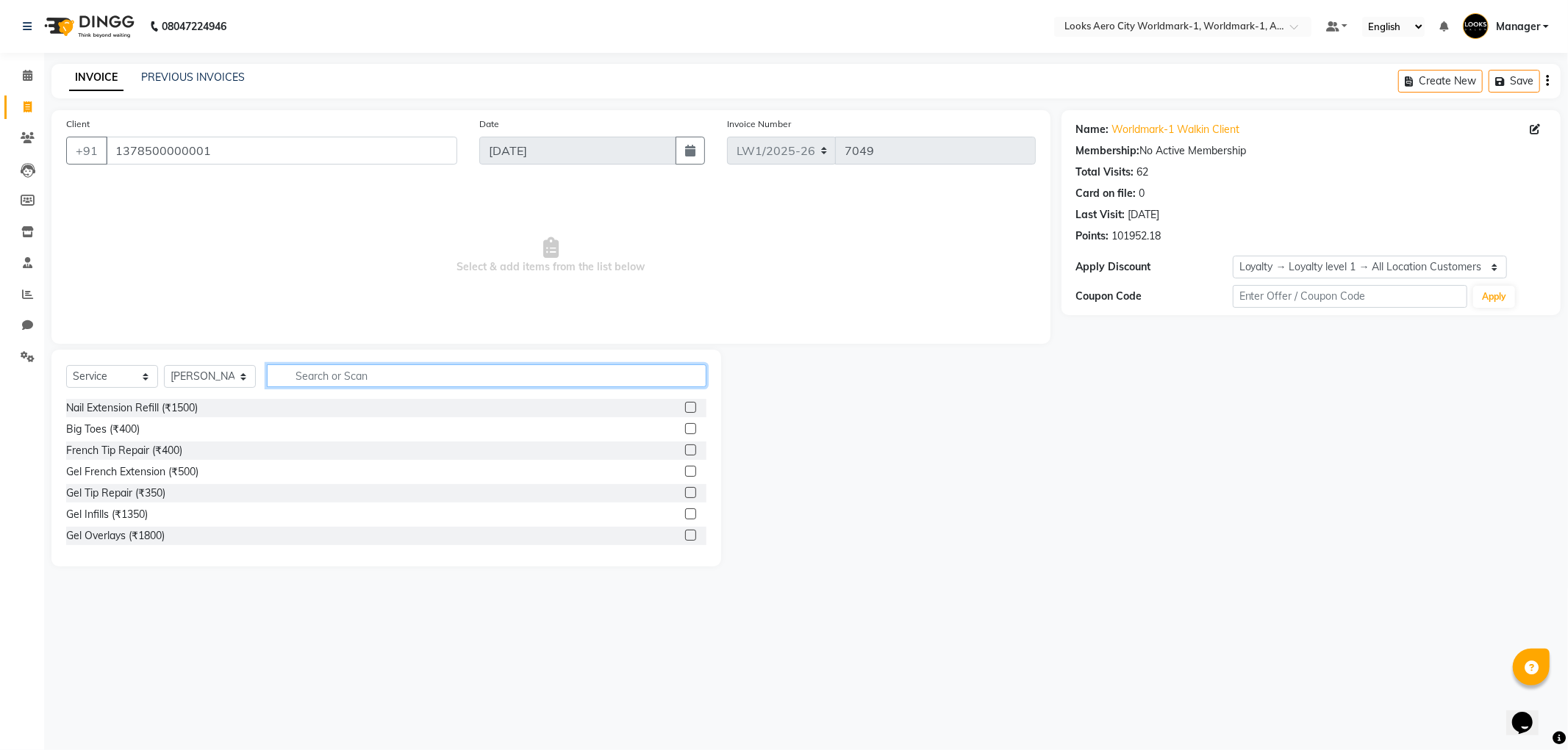
click at [312, 375] on input "text" at bounding box center [486, 375] width 440 height 23
type input "sha"
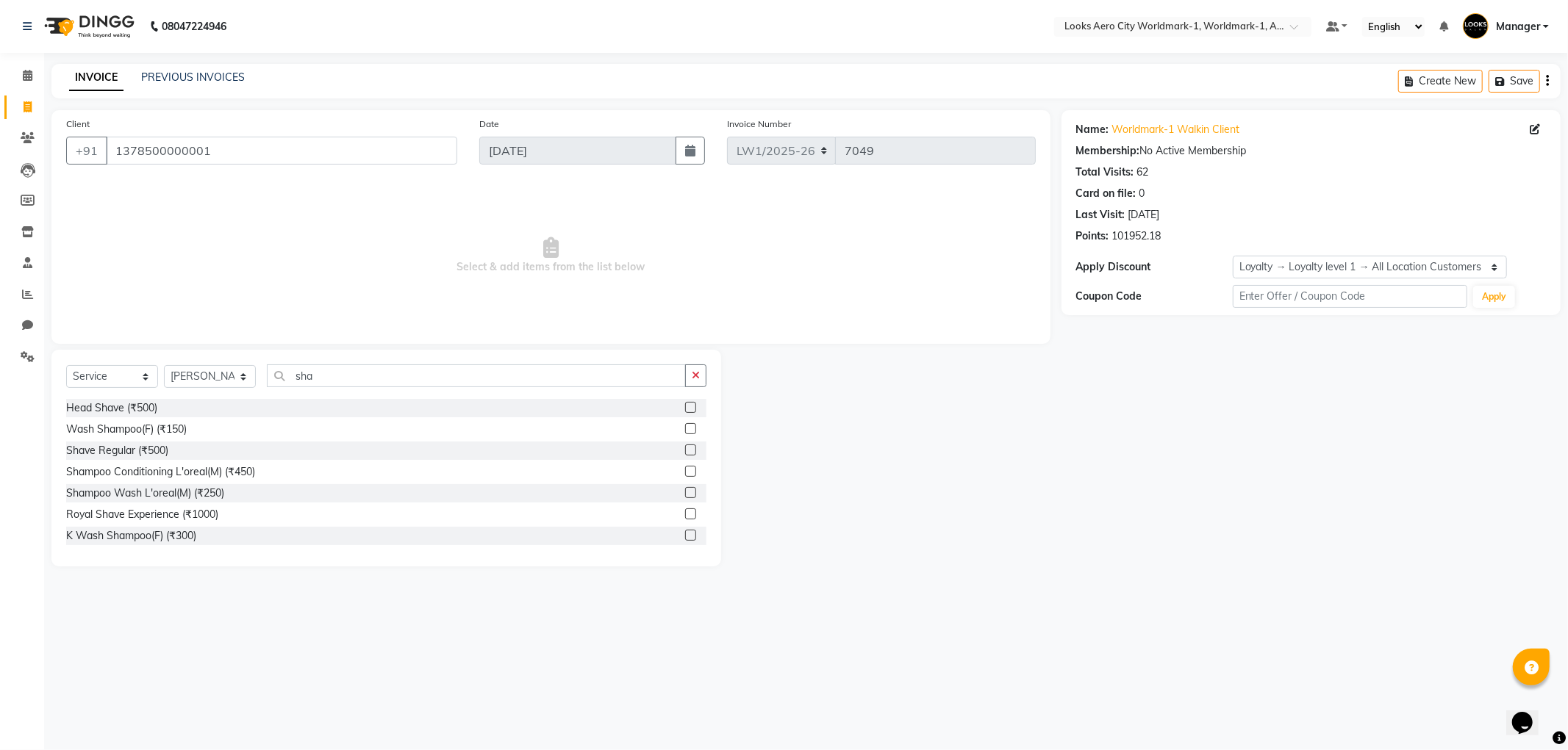
click at [685, 452] on label at bounding box center [690, 450] width 11 height 11
click at [685, 452] on input "checkbox" at bounding box center [690, 451] width 10 height 10
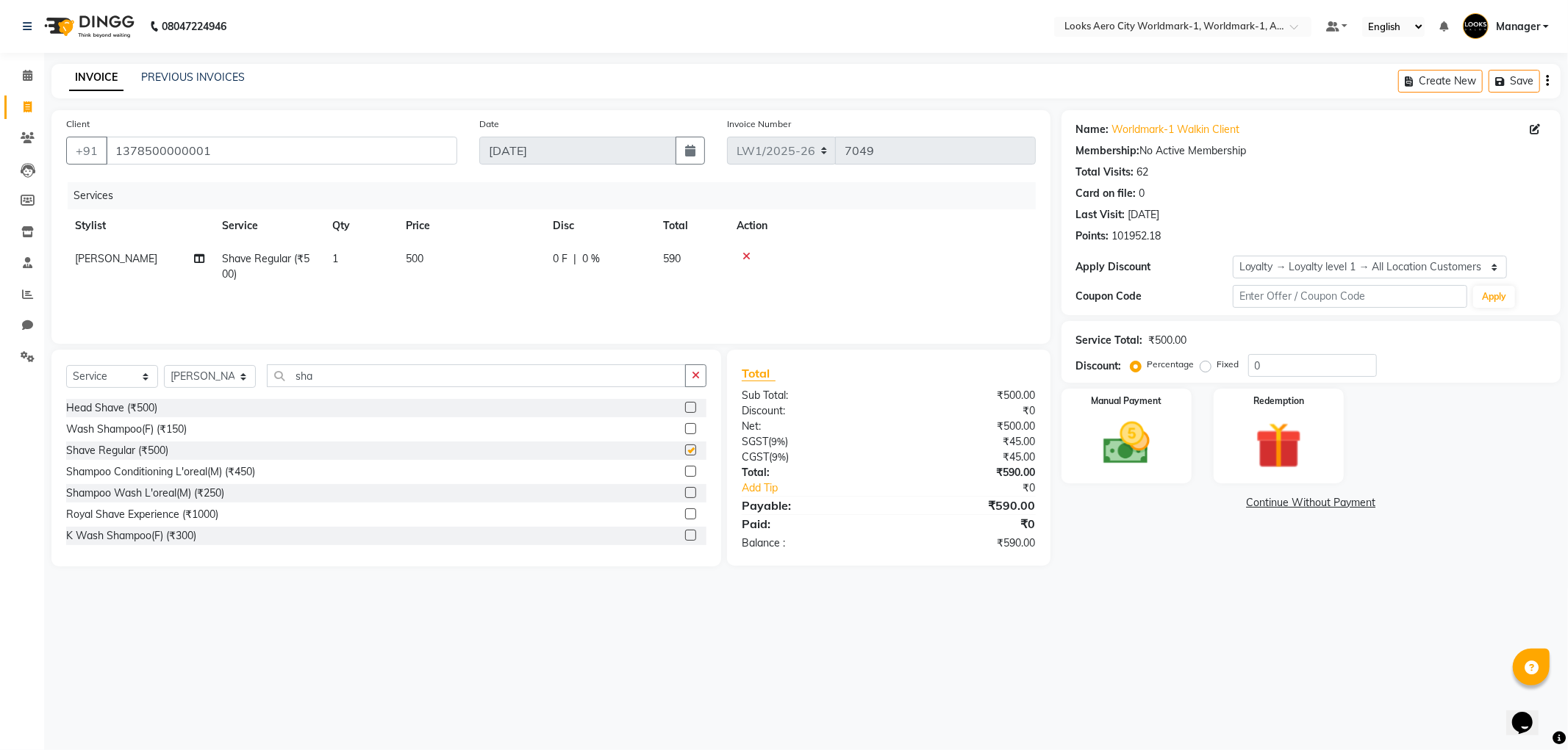
checkbox input "false"
click at [488, 268] on td "500" at bounding box center [470, 267] width 147 height 49
select select "84542"
click at [515, 260] on input "500" at bounding box center [540, 262] width 129 height 23
type input "5"
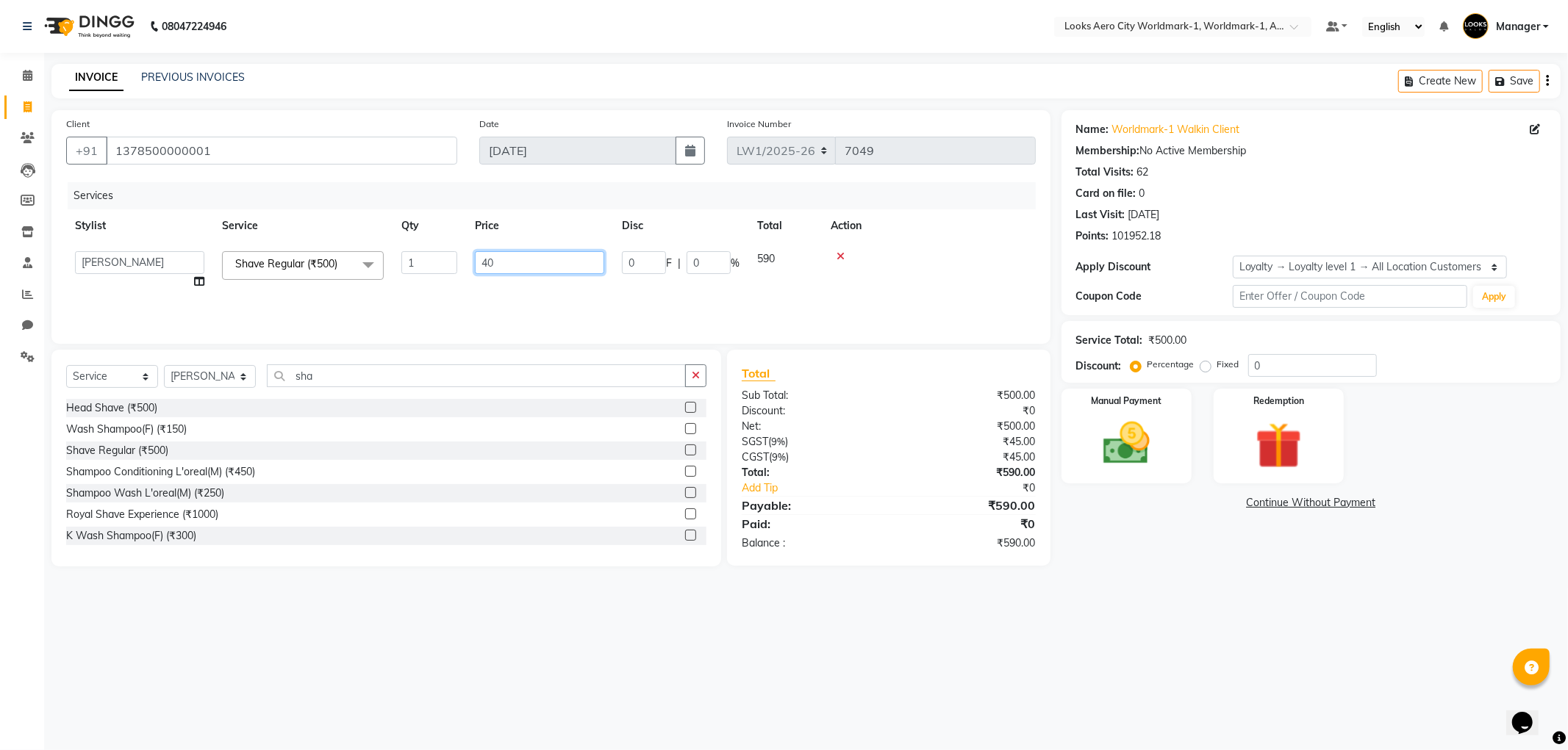
type input "400"
click at [449, 269] on td "400" at bounding box center [470, 267] width 147 height 49
select select "84542"
click at [537, 267] on input "400" at bounding box center [540, 262] width 129 height 23
type input "4"
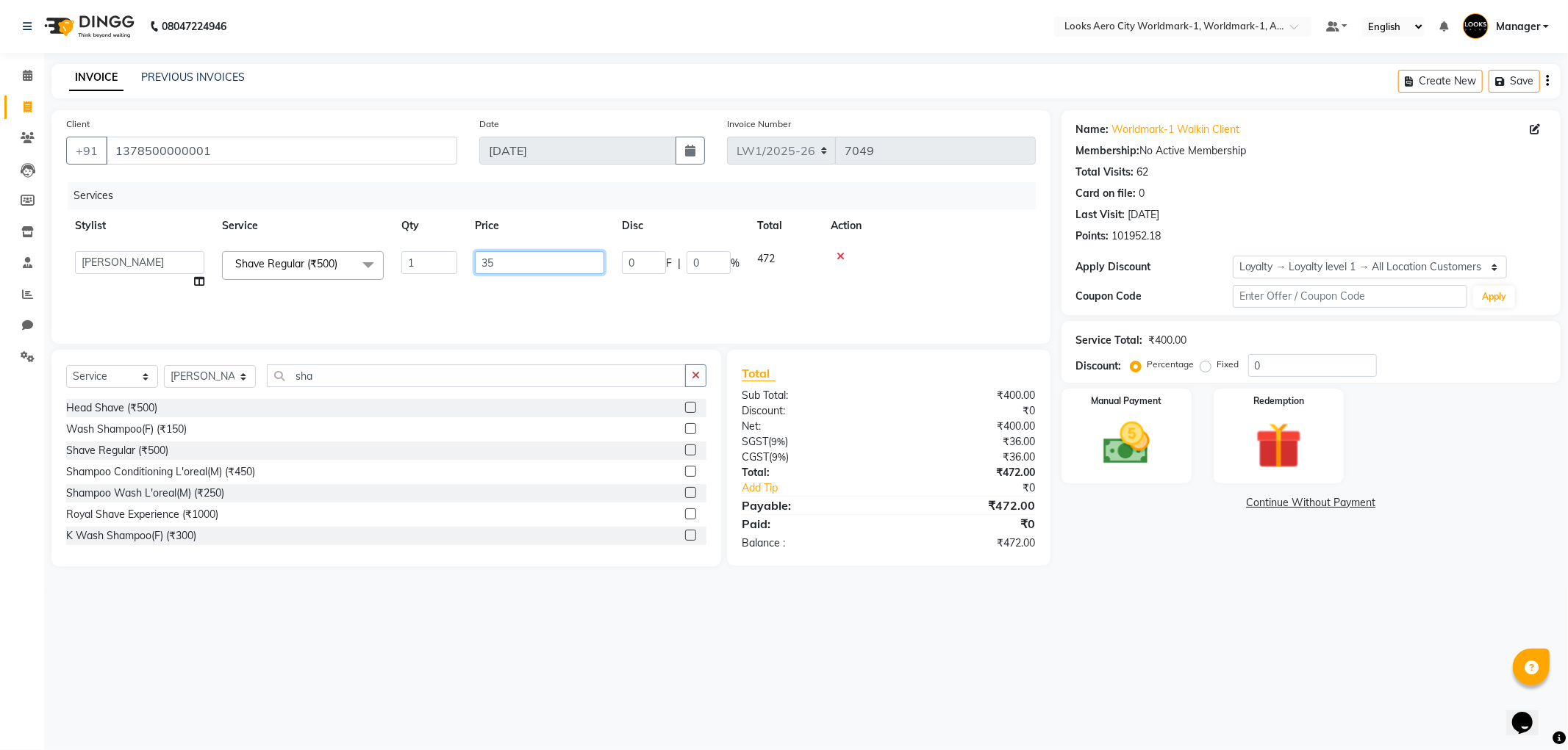
type input "350"
click at [1120, 456] on img at bounding box center [1127, 444] width 78 height 56
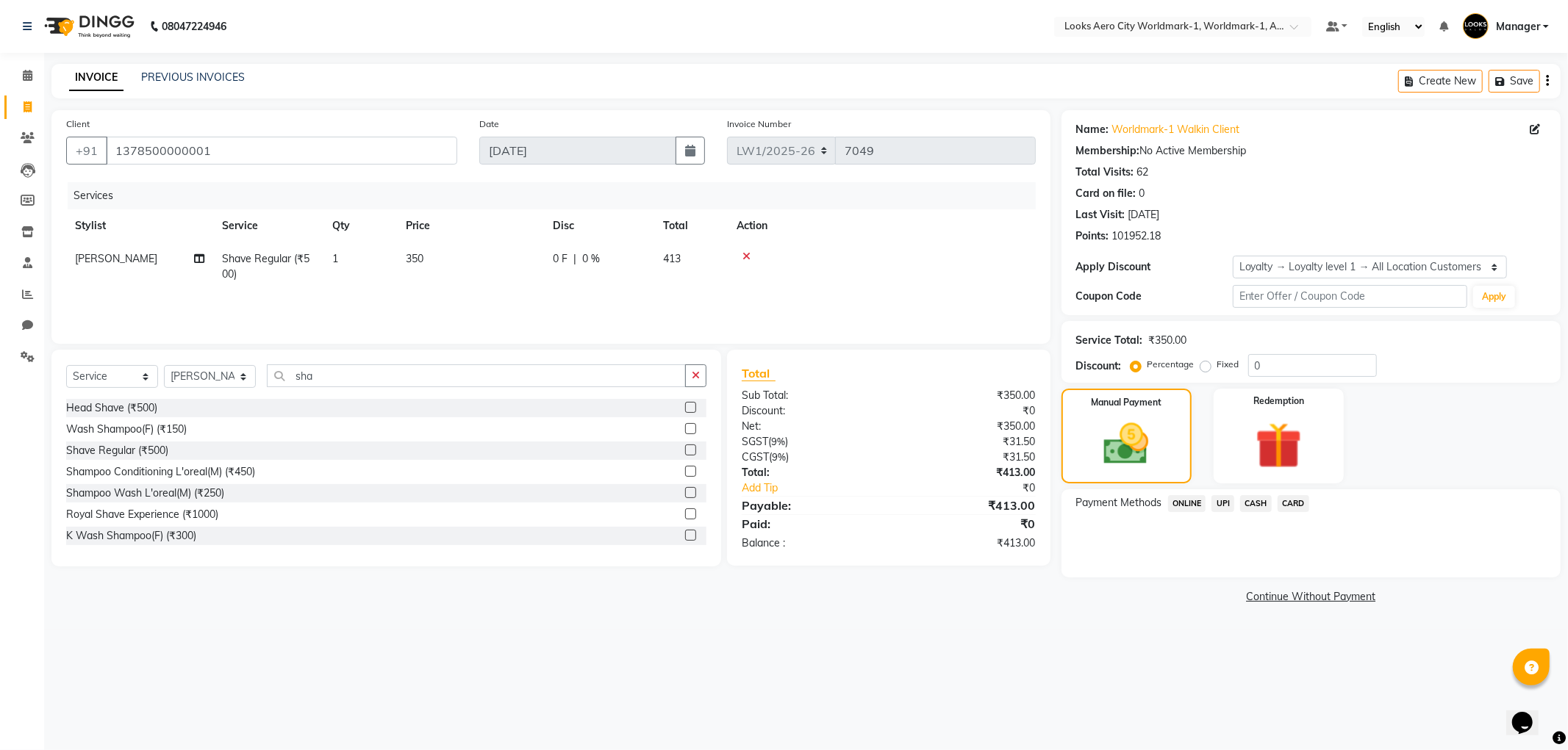
click at [1216, 504] on span "UPI" at bounding box center [1223, 503] width 23 height 17
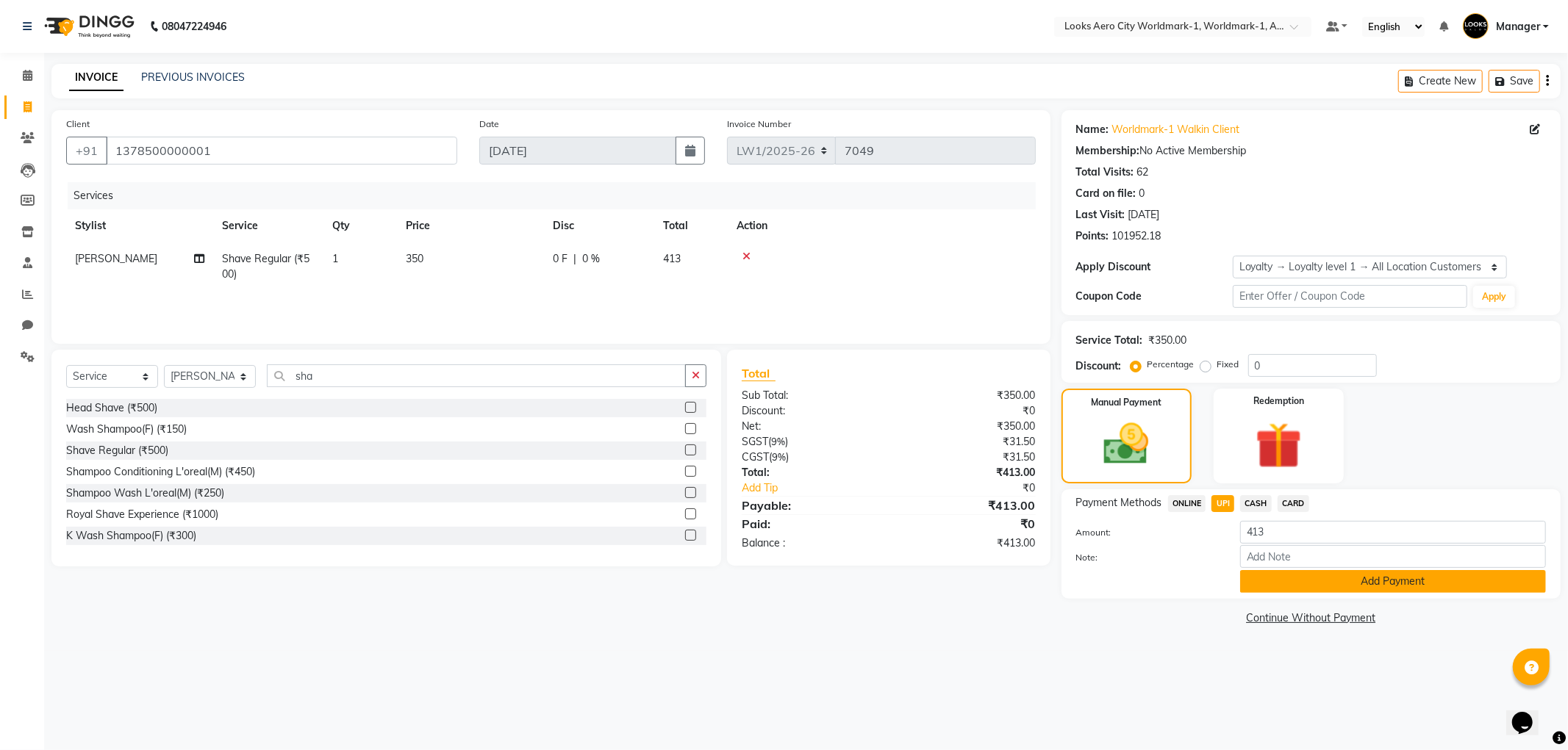
click at [1278, 588] on button "Add Payment" at bounding box center [1394, 582] width 306 height 23
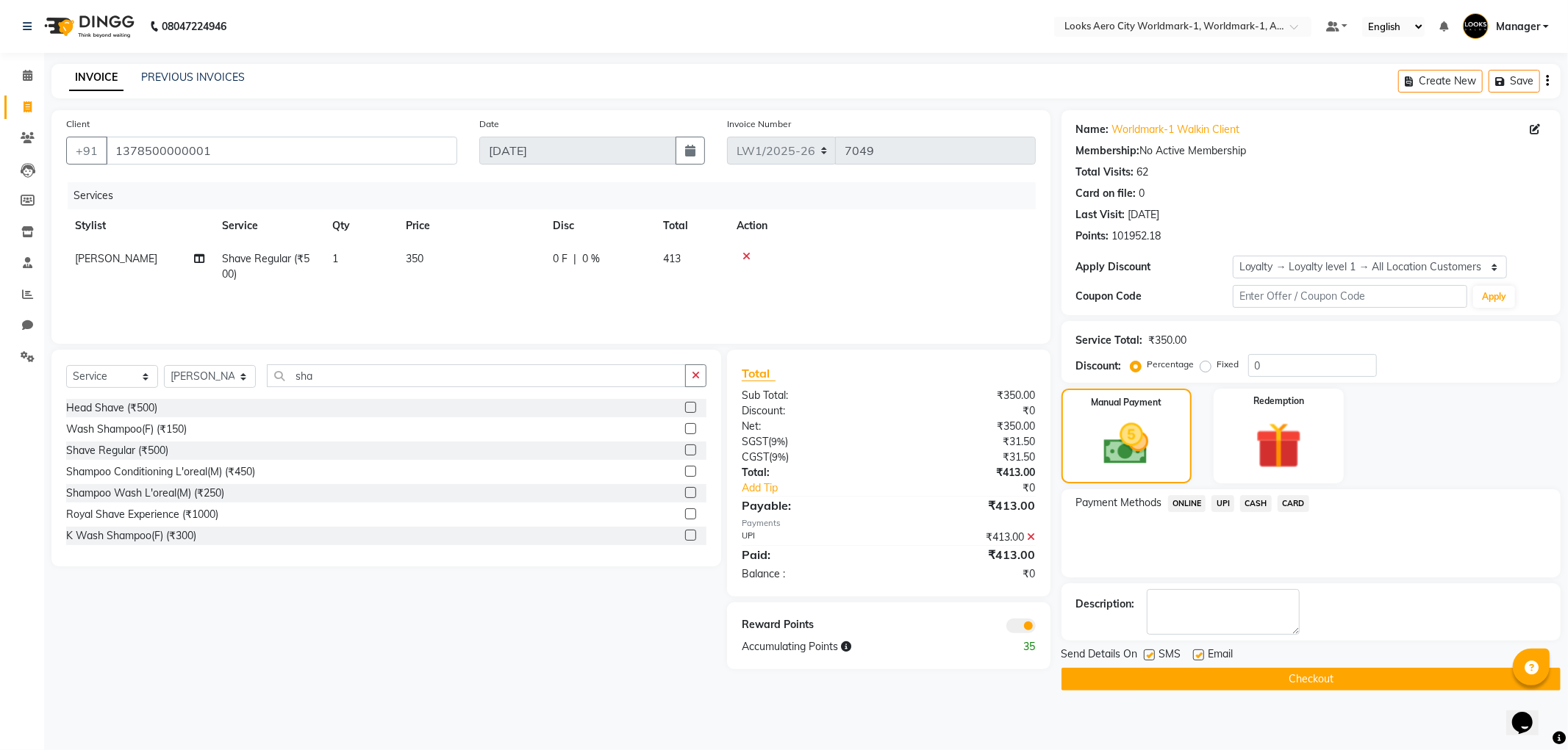
click at [1012, 623] on span at bounding box center [1022, 626] width 30 height 15
click at [1036, 628] on input "checkbox" at bounding box center [1036, 628] width 0 height 0
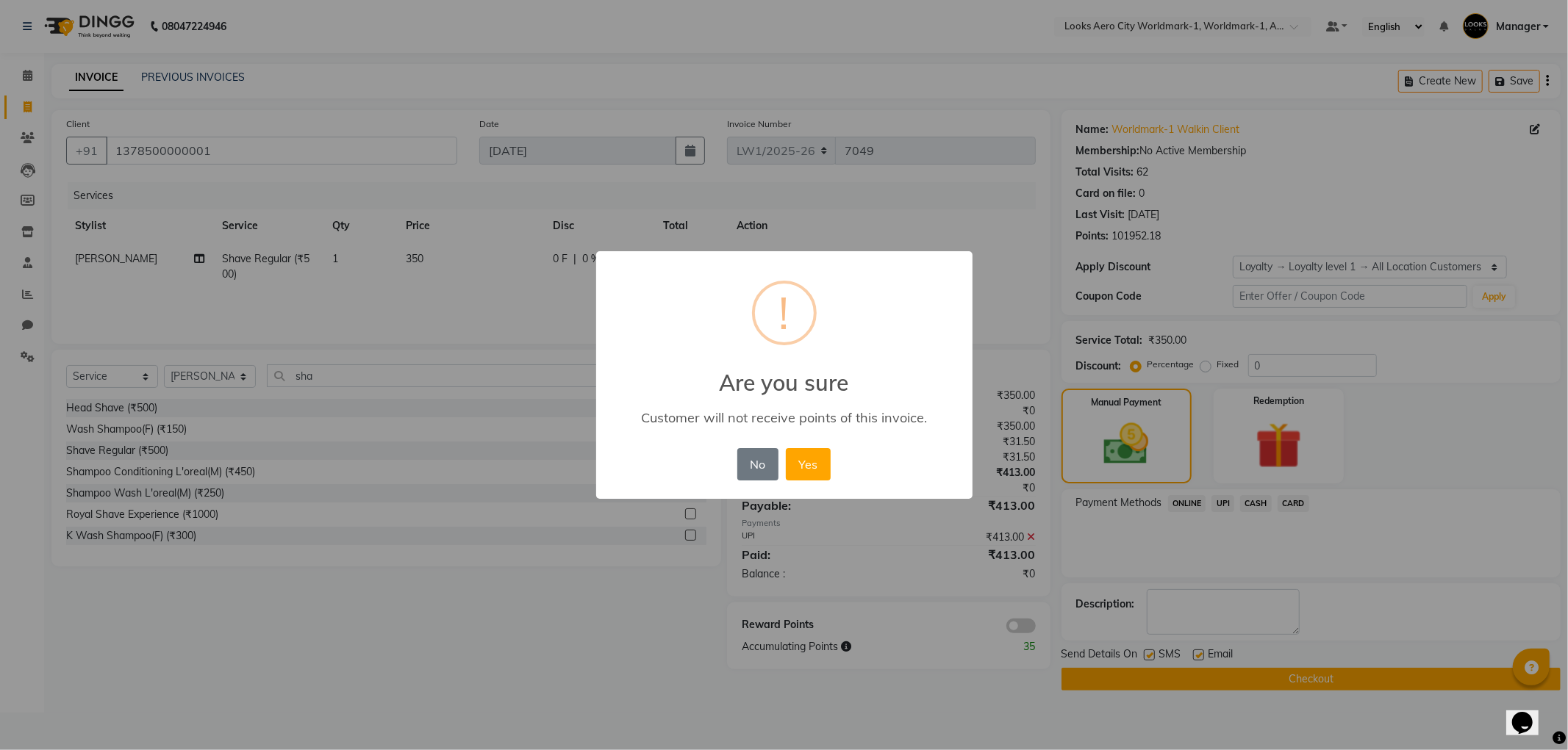
drag, startPoint x: 802, startPoint y: 464, endPoint x: 1034, endPoint y: 556, distance: 249.6
click at [806, 466] on button "Yes" at bounding box center [808, 465] width 45 height 33
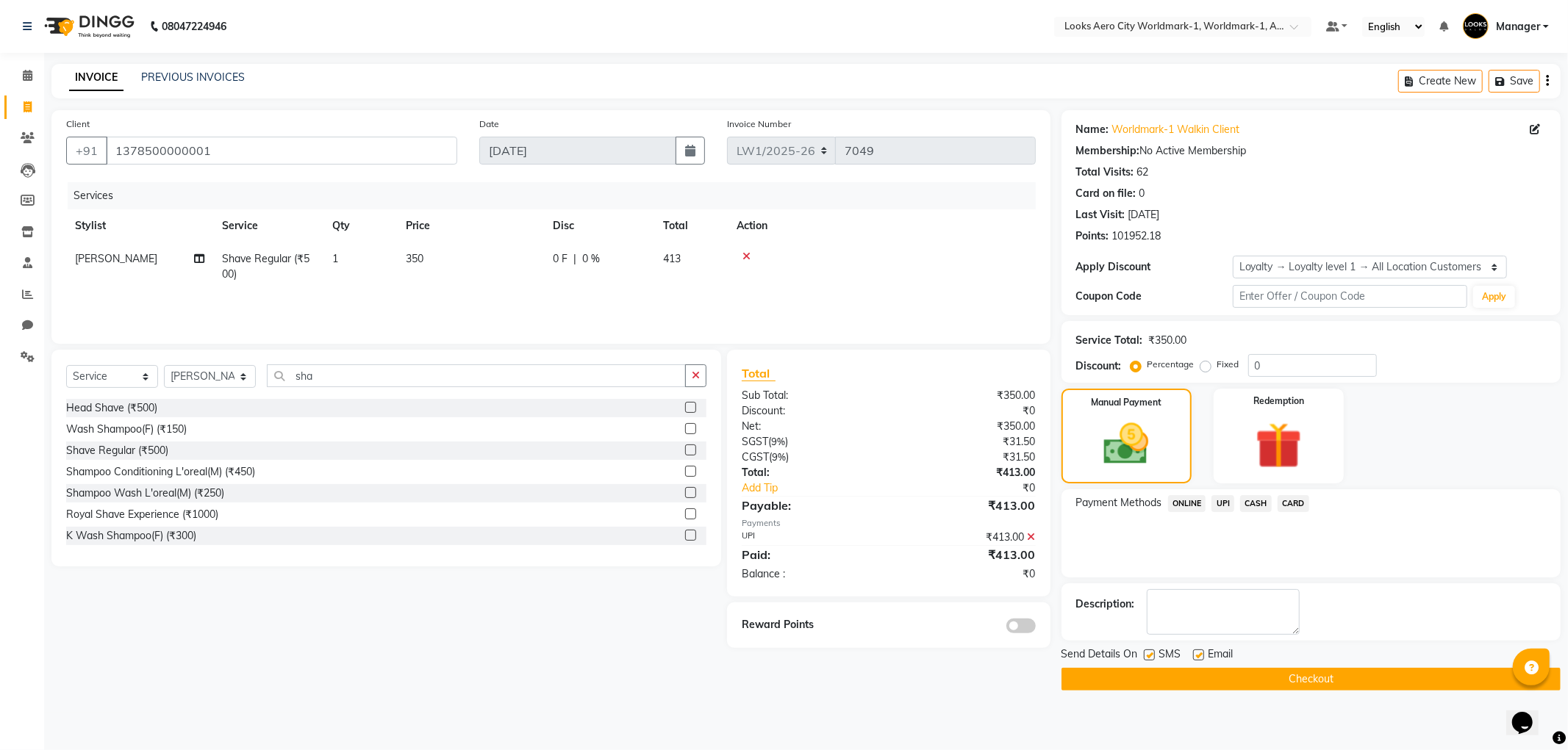
click at [1155, 671] on button "Checkout" at bounding box center [1311, 679] width 499 height 23
